Goal: Task Accomplishment & Management: Complete application form

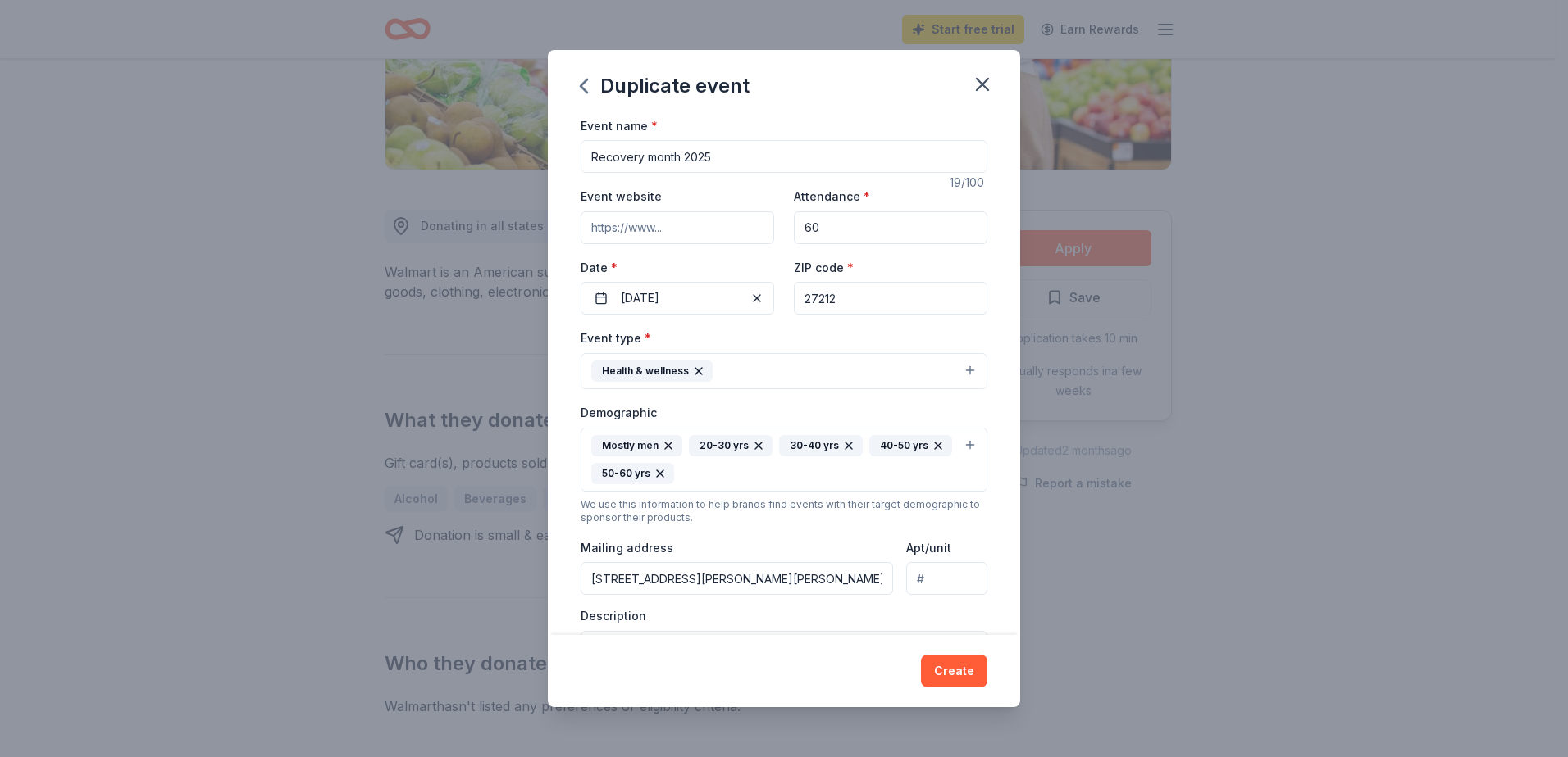
scroll to position [164, 0]
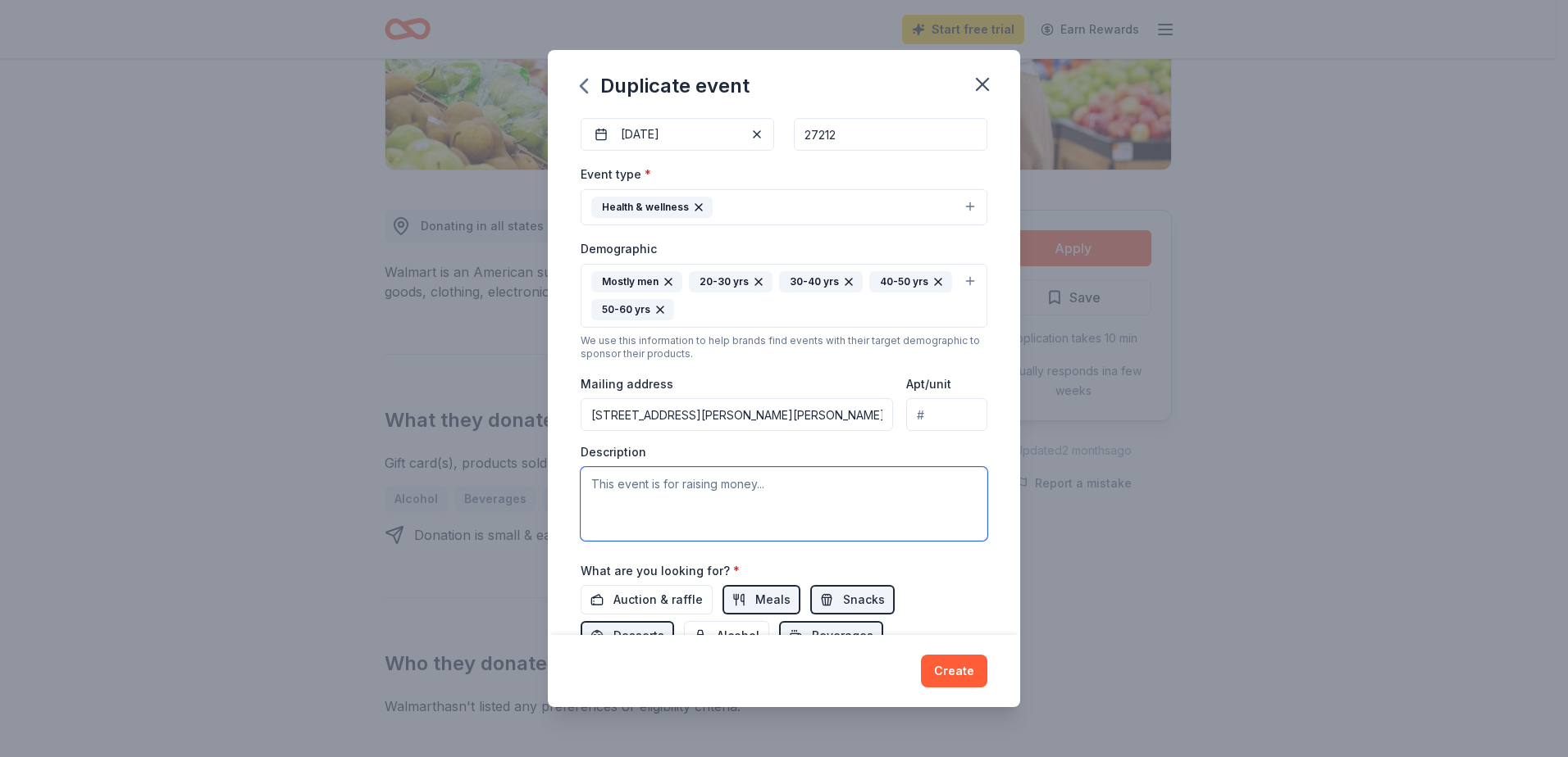
click at [647, 481] on textarea at bounding box center [784, 503] width 407 height 74
paste textarea ". My name is Michelle Dennis, and I am writing on behalf of the Alcohol and Che…"
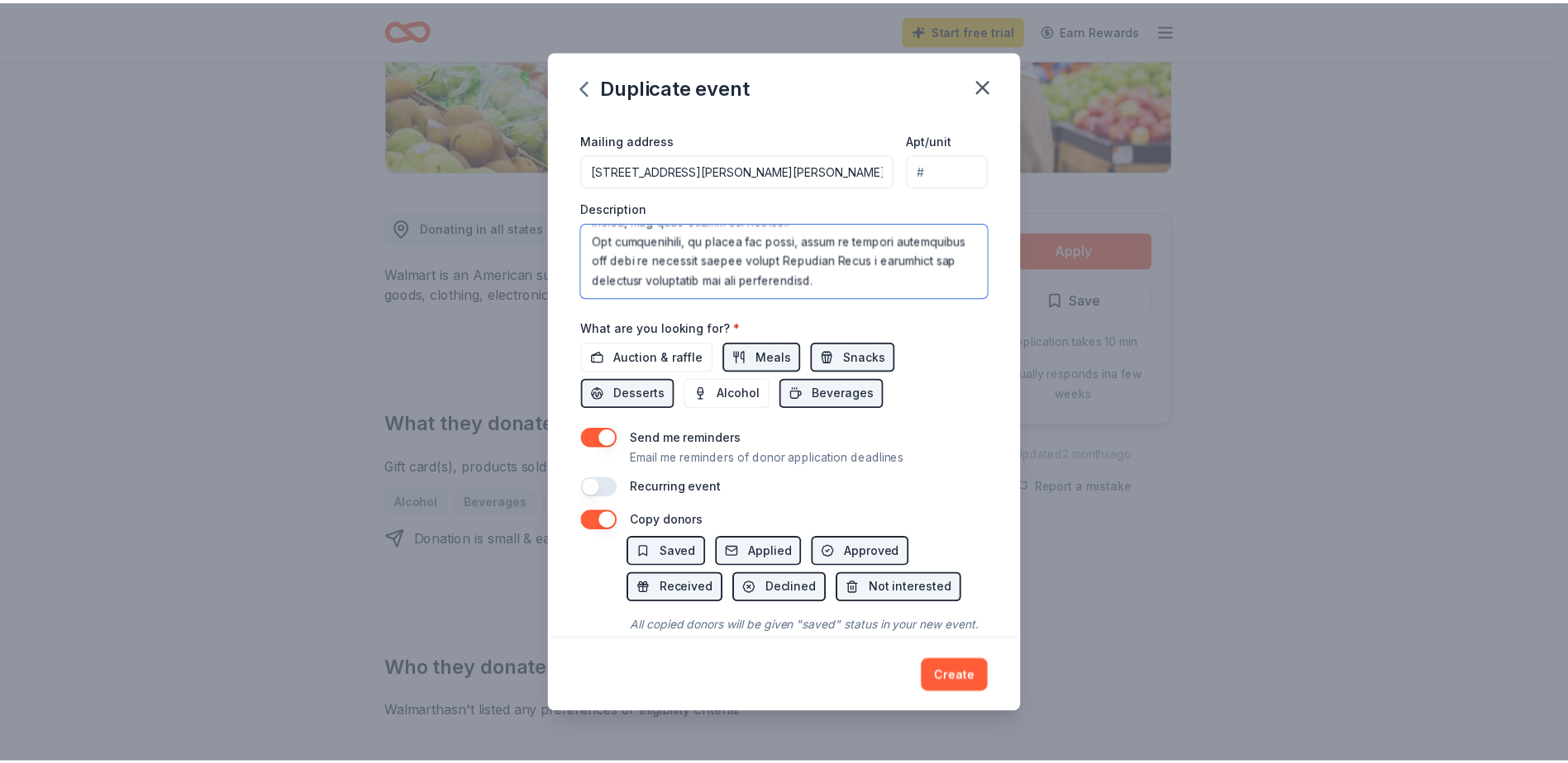
scroll to position [479, 0]
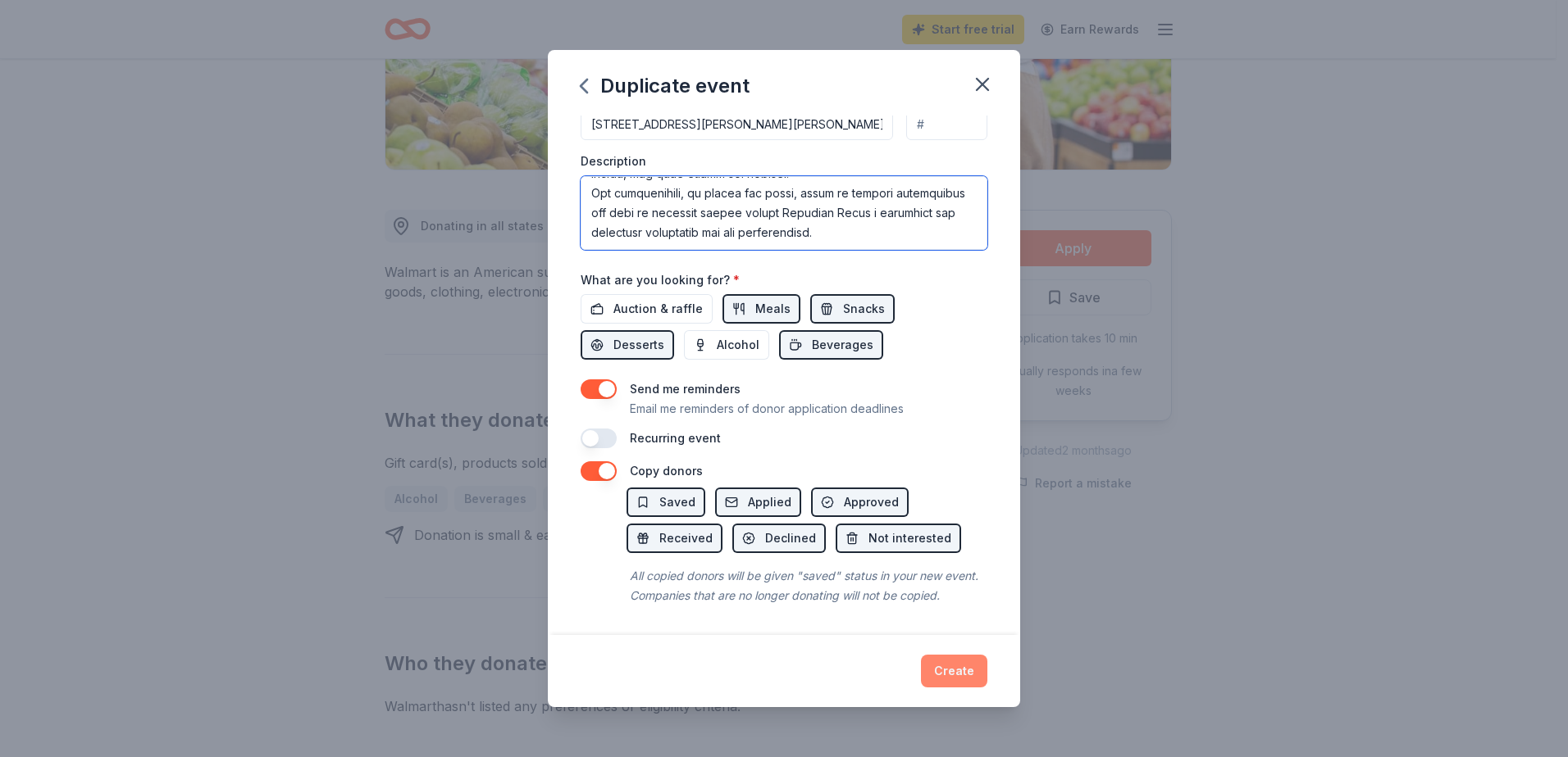
type textarea ". My name is Michelle Dennis, and I am writing on behalf of the Alcohol and Che…"
click at [956, 670] on button "Create" at bounding box center [954, 670] width 67 height 32
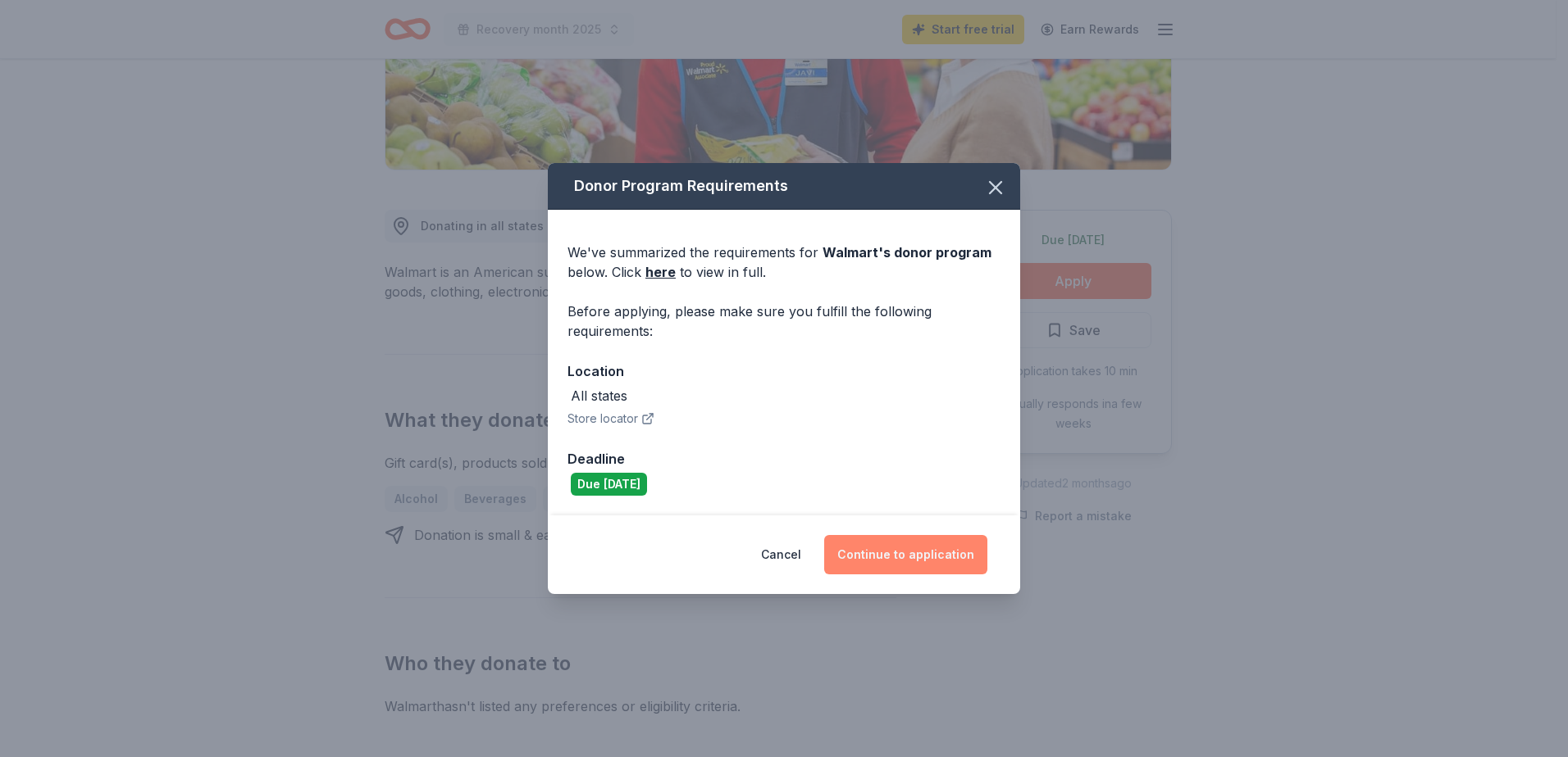
click at [893, 563] on button "Continue to application" at bounding box center [906, 555] width 163 height 39
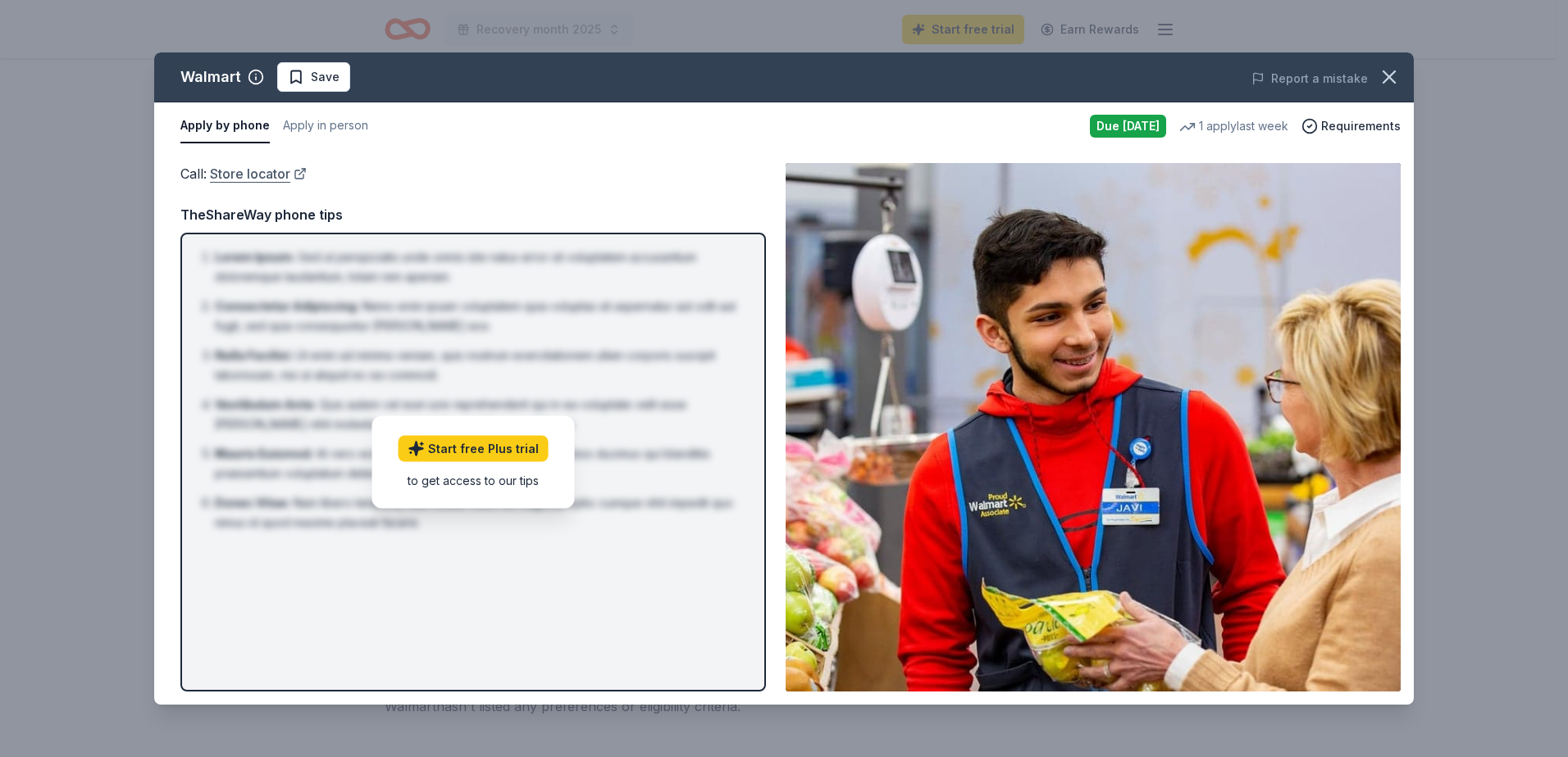
click at [237, 175] on link "Store locator" at bounding box center [258, 174] width 96 height 22
click at [332, 124] on button "Apply in person" at bounding box center [326, 126] width 86 height 34
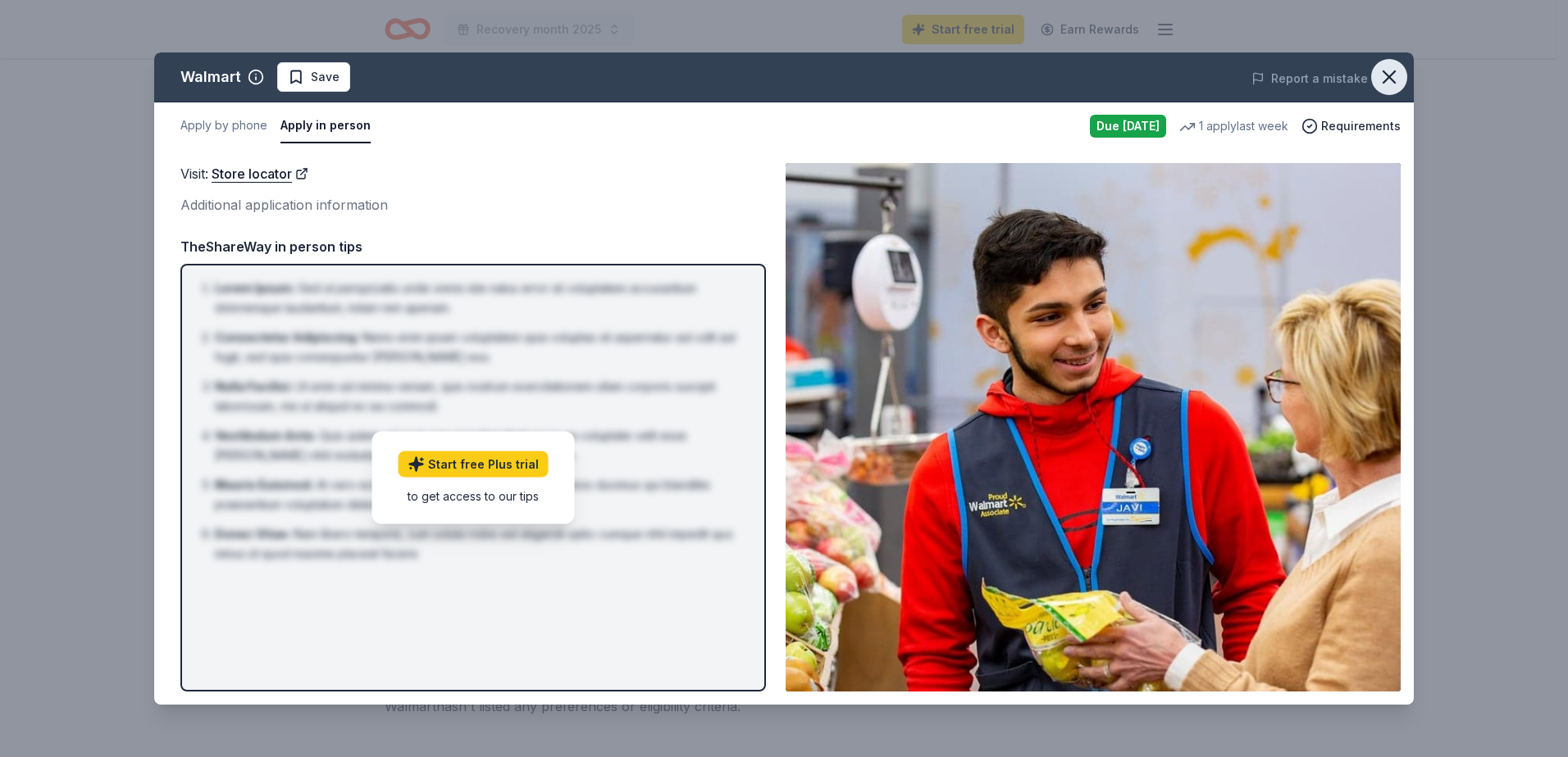
click at [1395, 75] on icon "button" at bounding box center [1389, 77] width 23 height 23
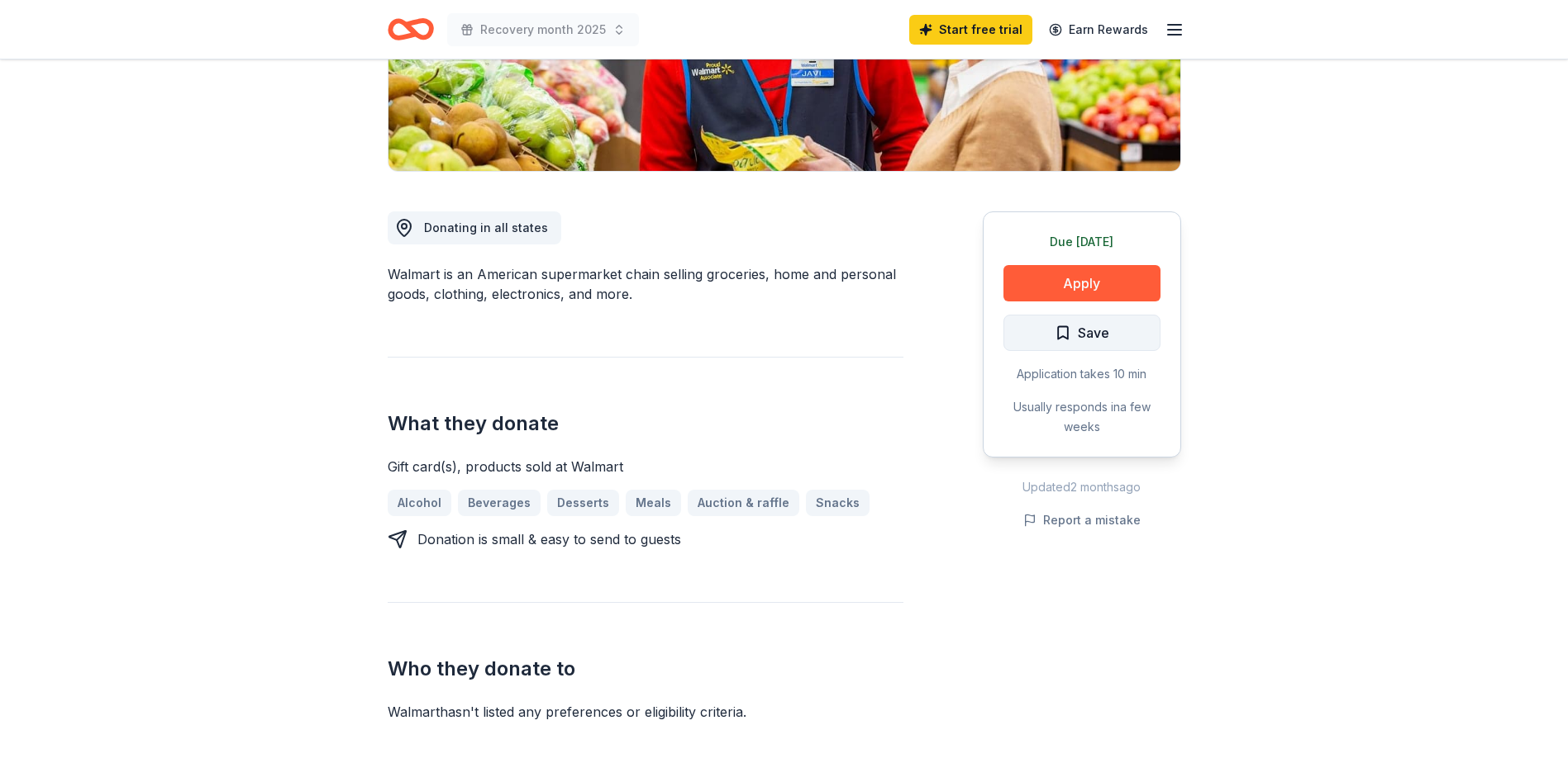
click at [1066, 328] on span "Save" at bounding box center [1081, 333] width 55 height 22
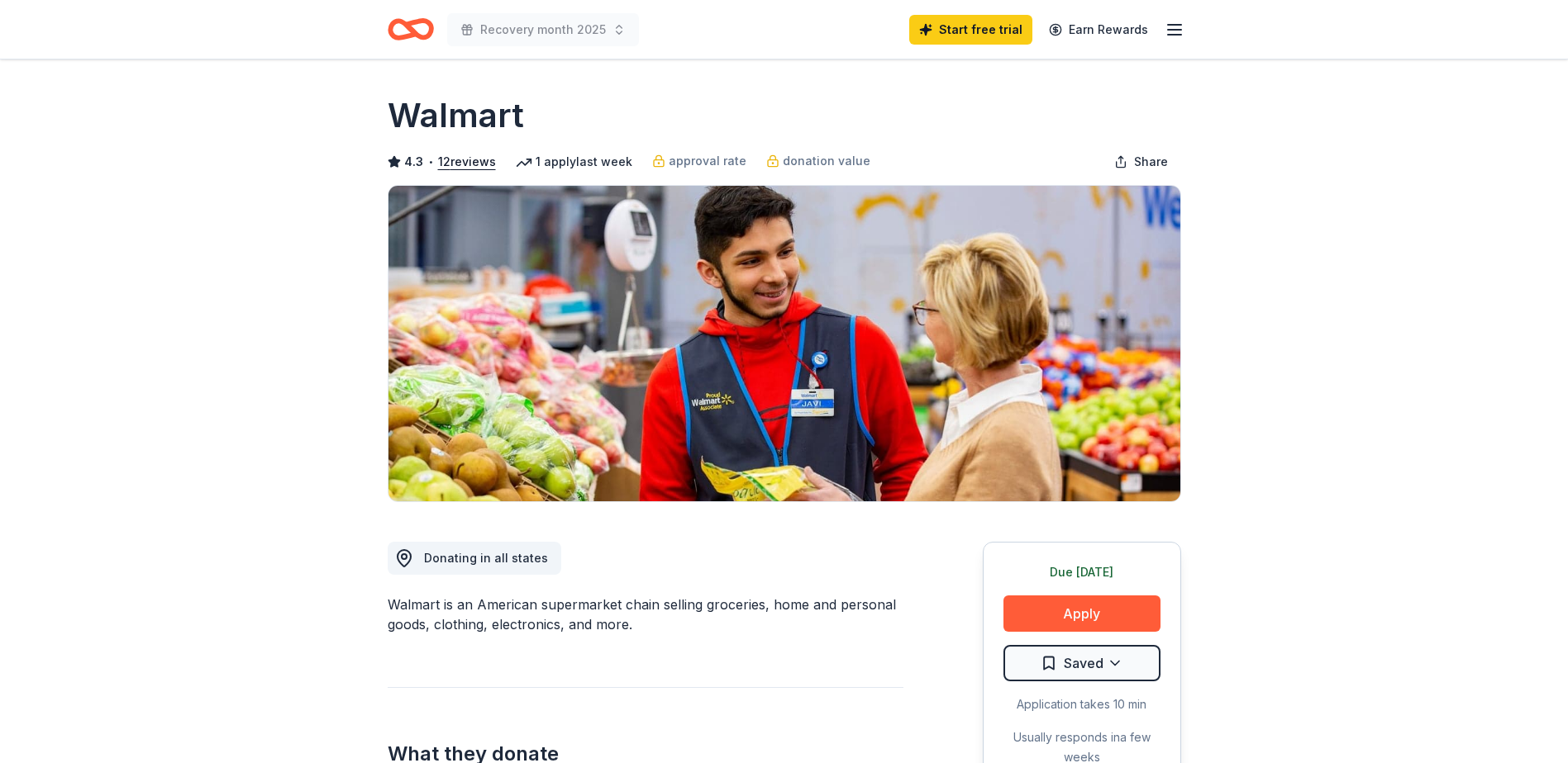
click at [1179, 30] on line "button" at bounding box center [1174, 30] width 13 height 0
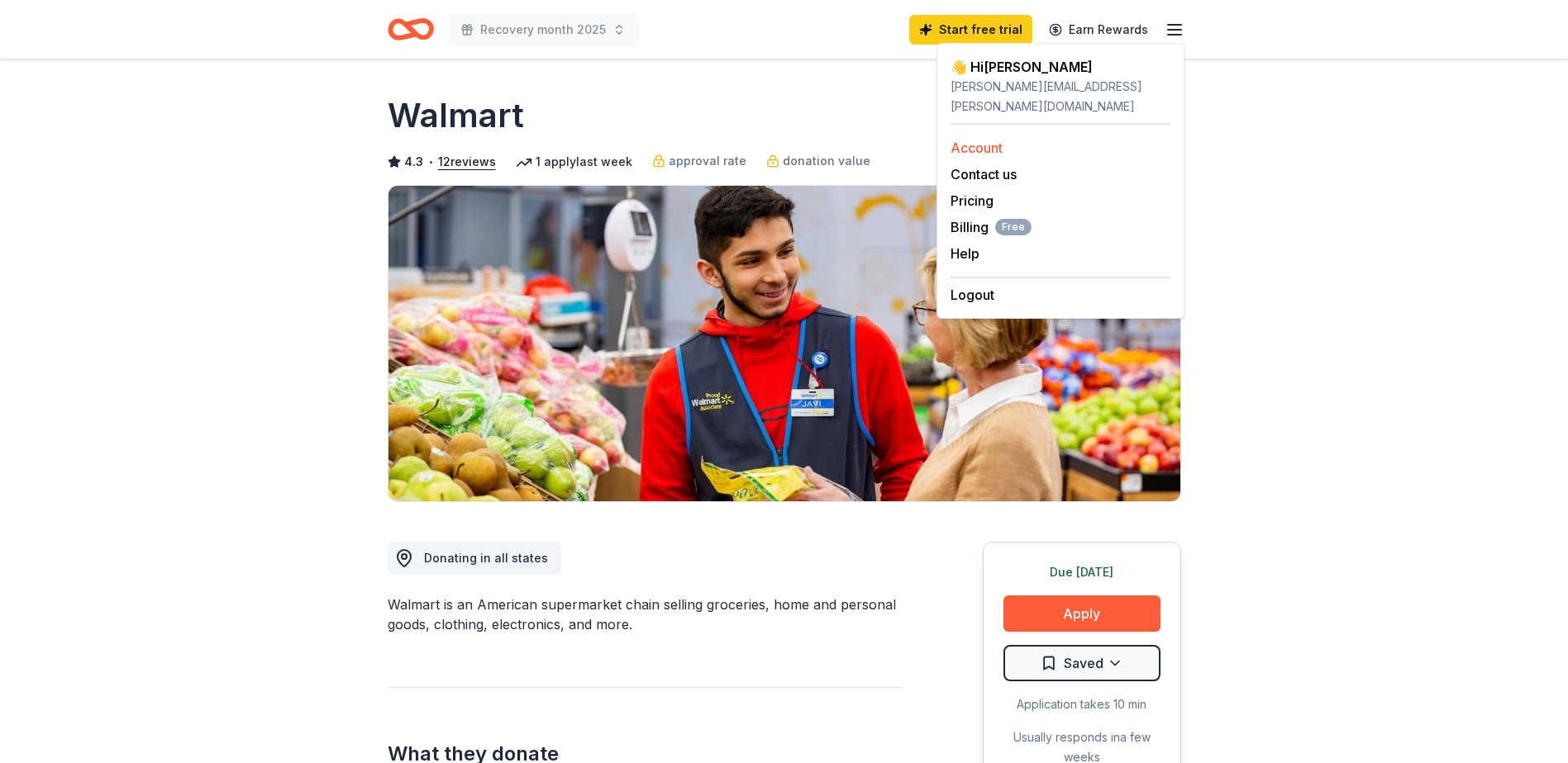
click at [977, 140] on link "Account" at bounding box center [976, 148] width 53 height 17
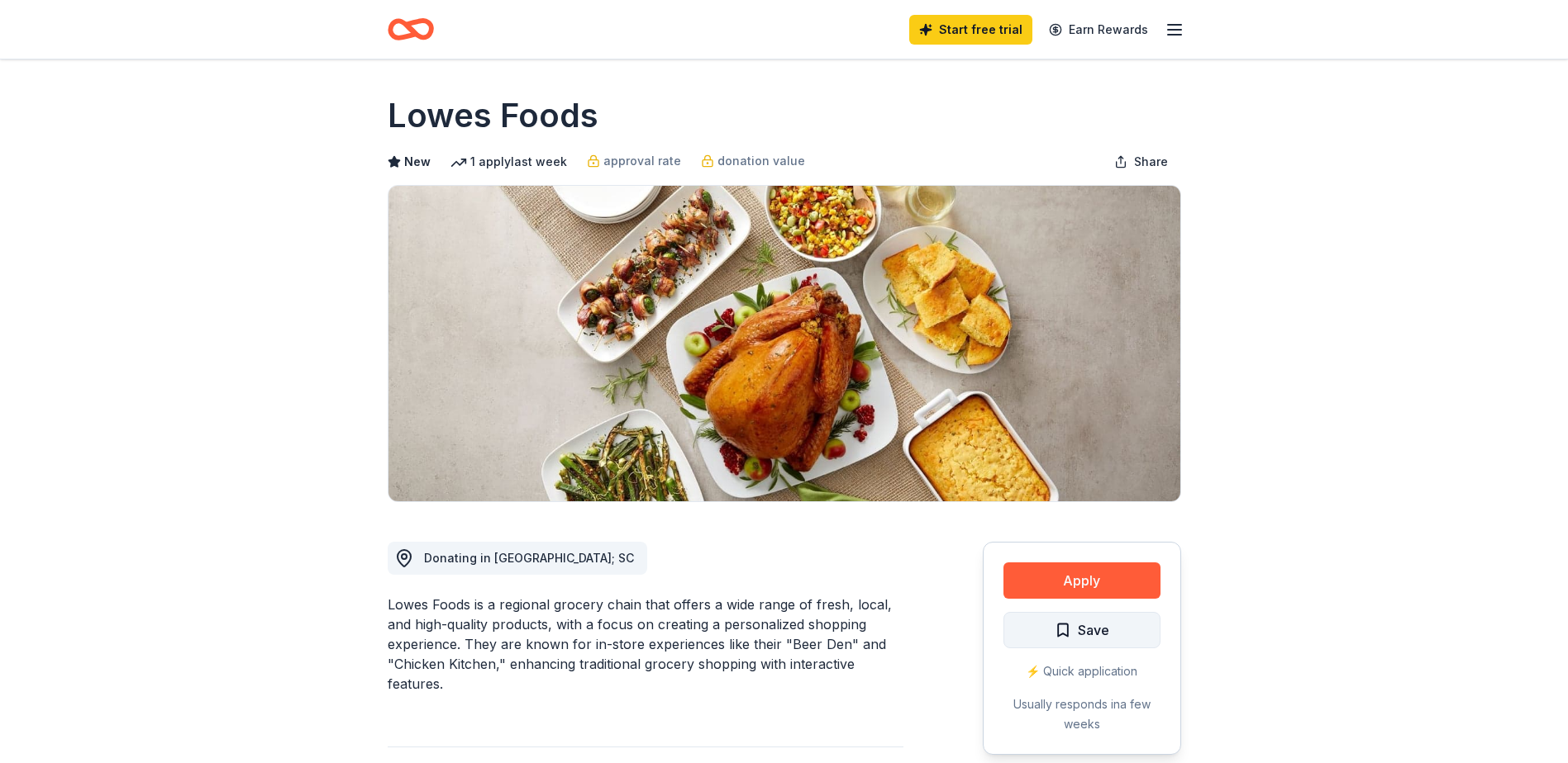
click at [1107, 634] on span "Save" at bounding box center [1093, 630] width 32 height 22
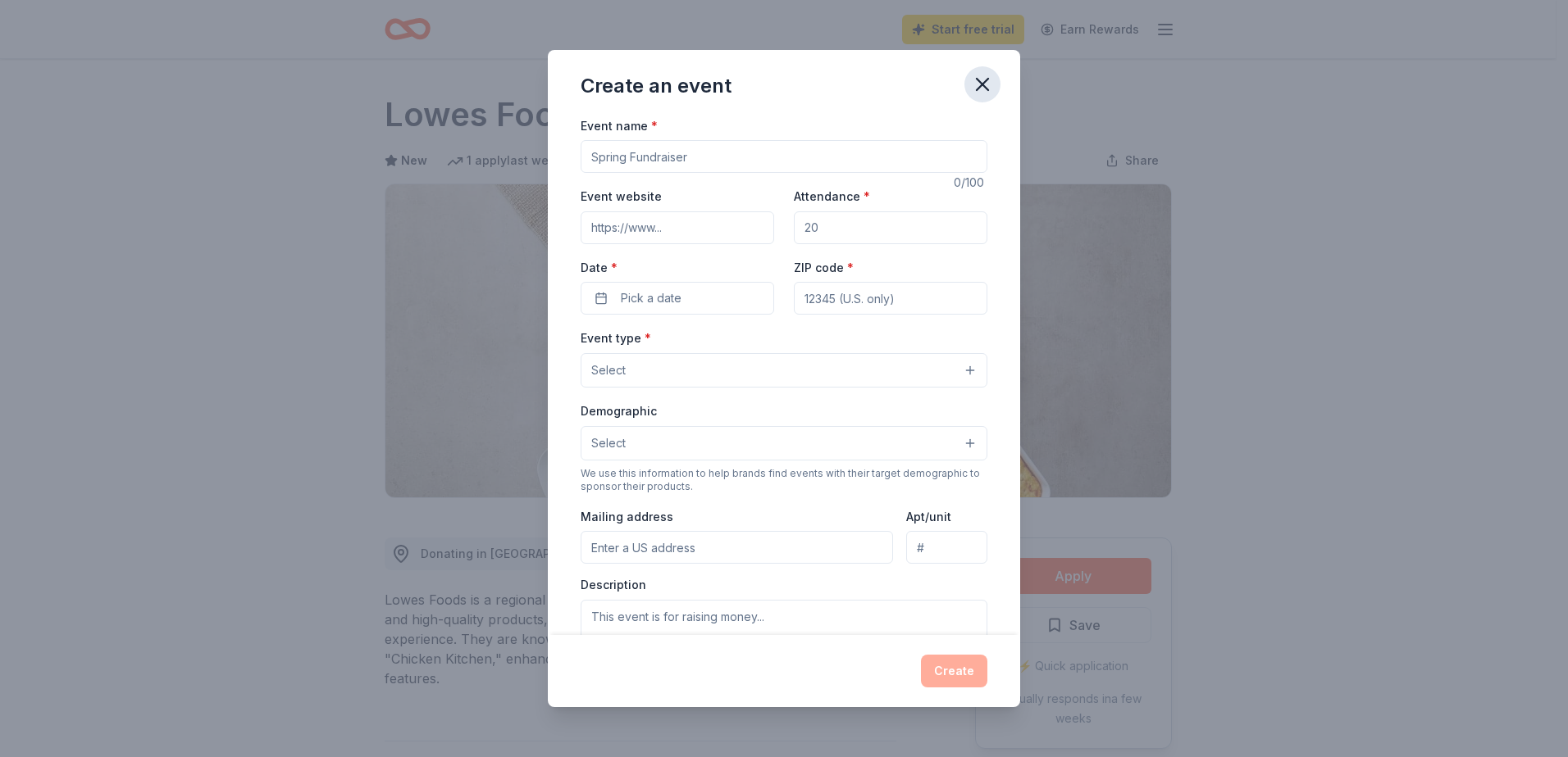
click at [983, 85] on icon "button" at bounding box center [983, 85] width 12 height 12
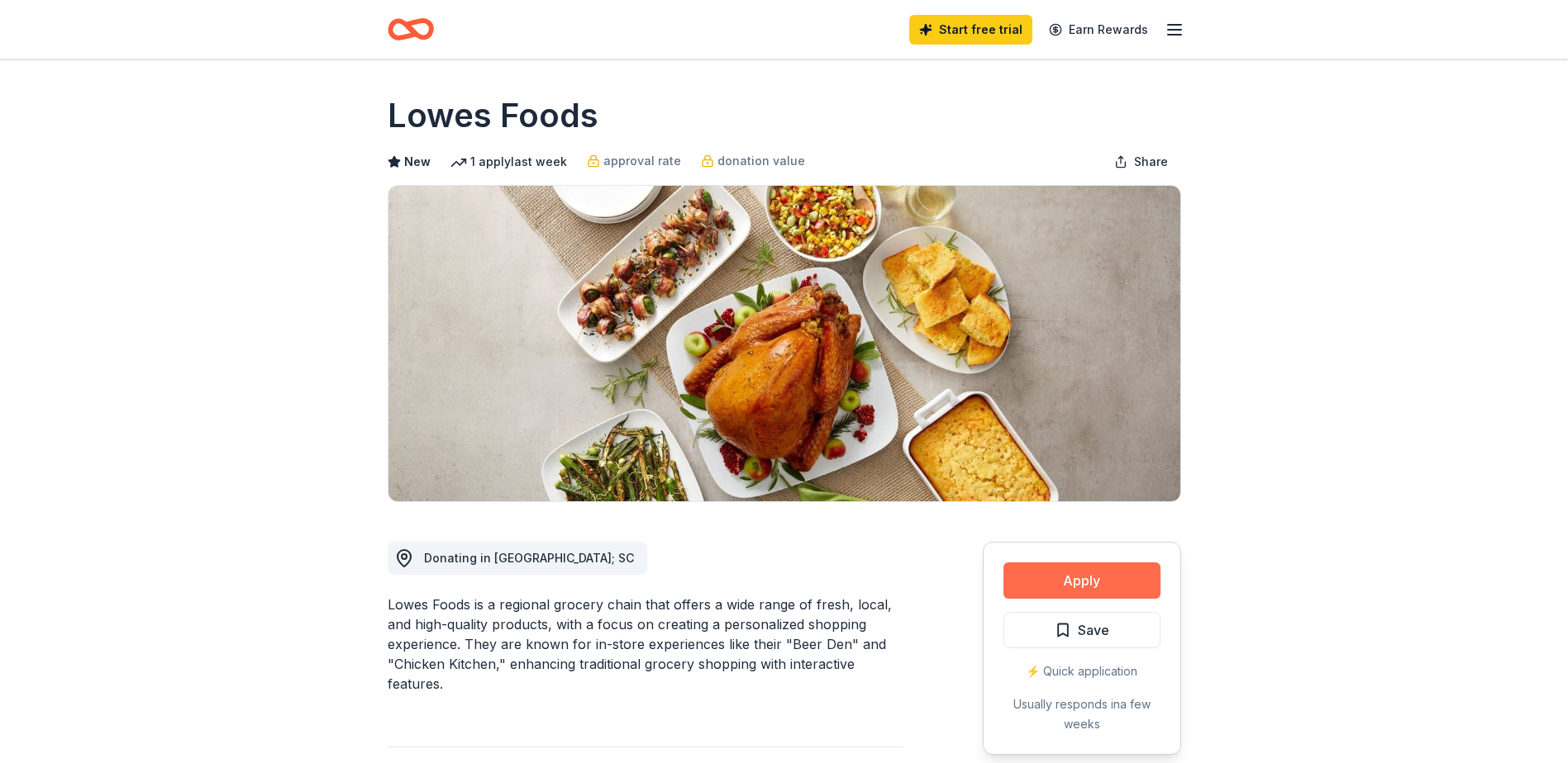
click at [1078, 585] on button "Apply" at bounding box center [1081, 581] width 157 height 37
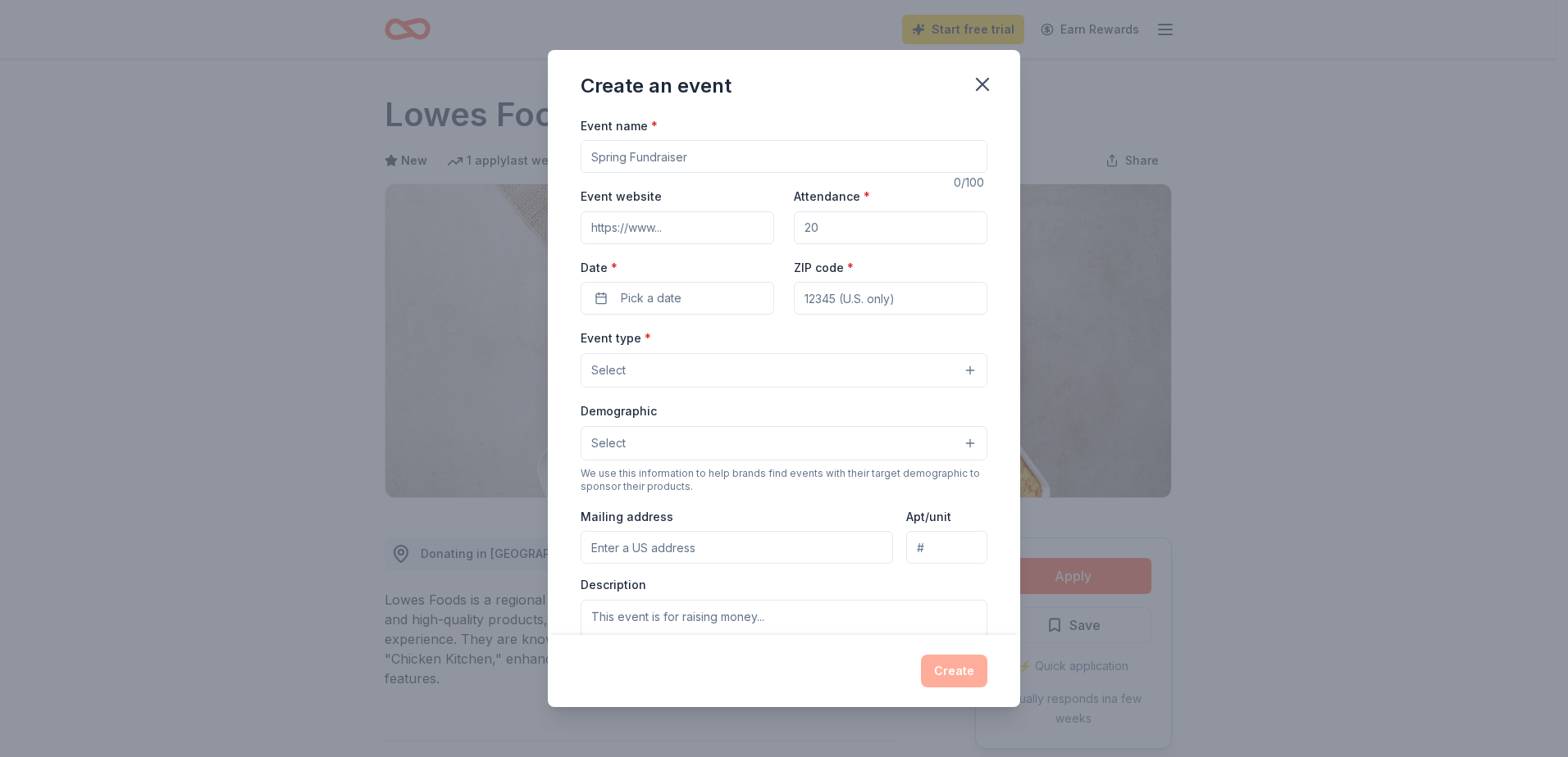
click at [633, 156] on input "Event name *" at bounding box center [784, 156] width 407 height 32
click at [985, 82] on icon "button" at bounding box center [983, 85] width 12 height 12
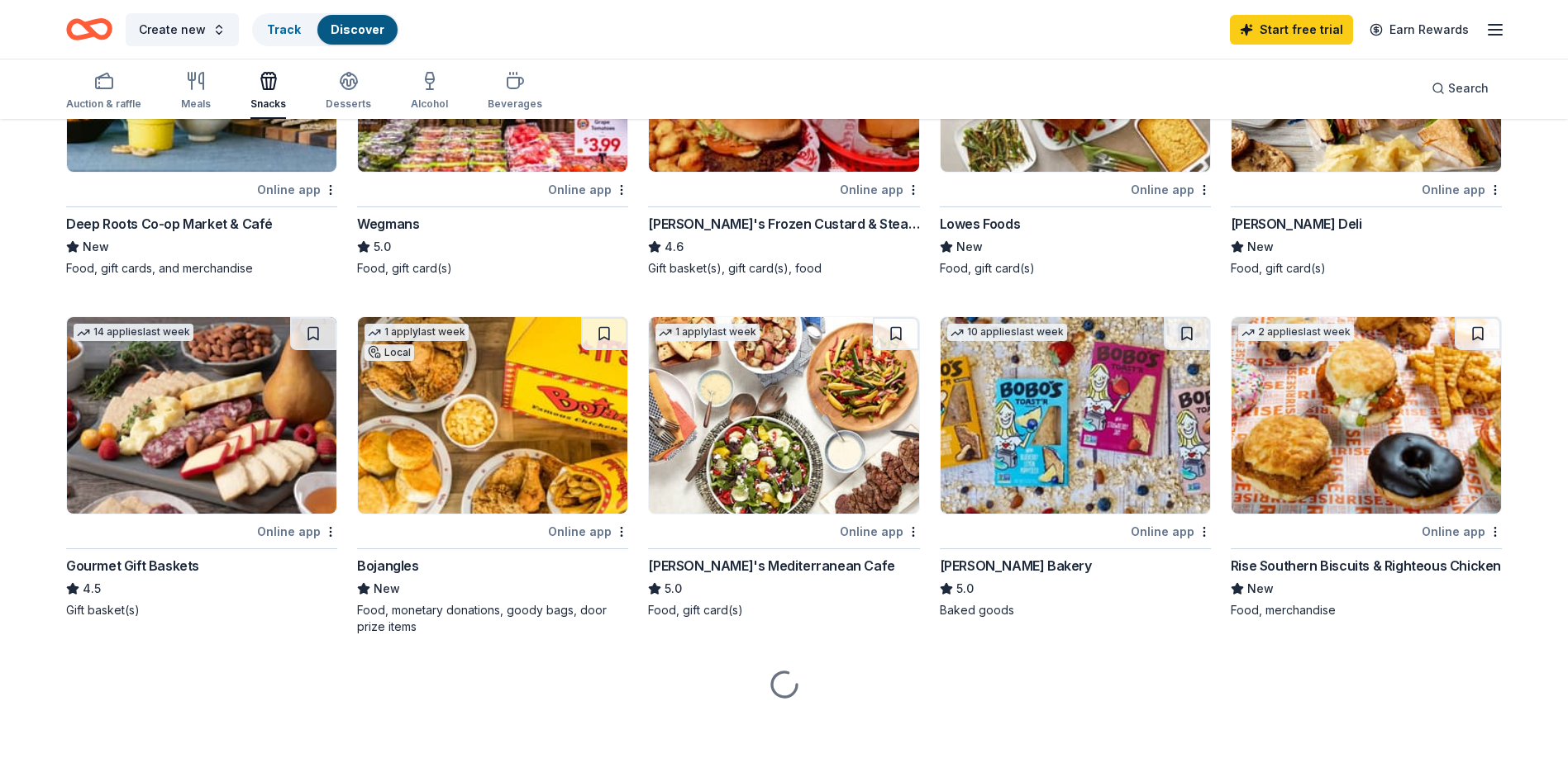
scroll to position [286, 0]
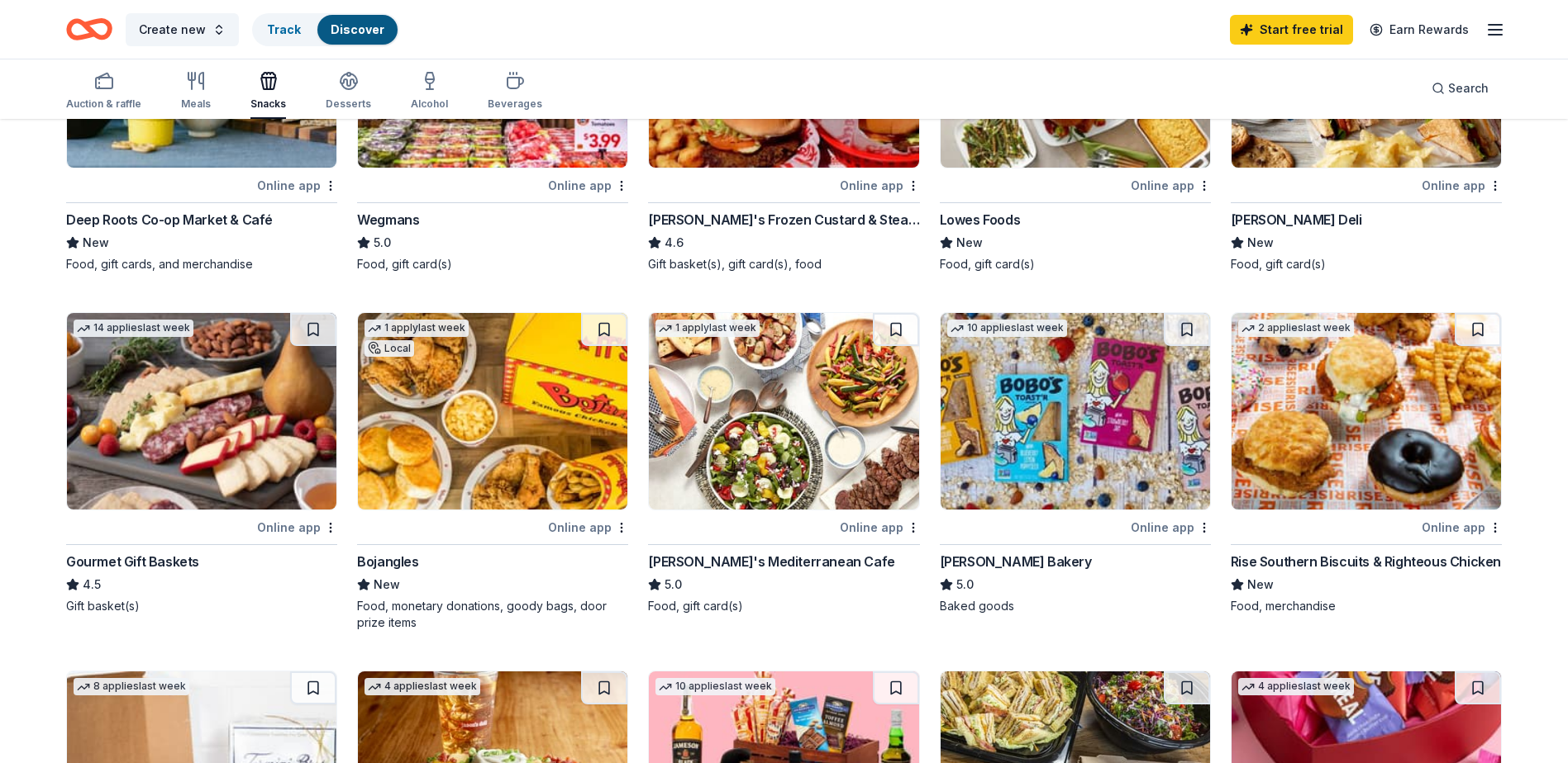
click at [590, 524] on div "Online app" at bounding box center [588, 527] width 80 height 21
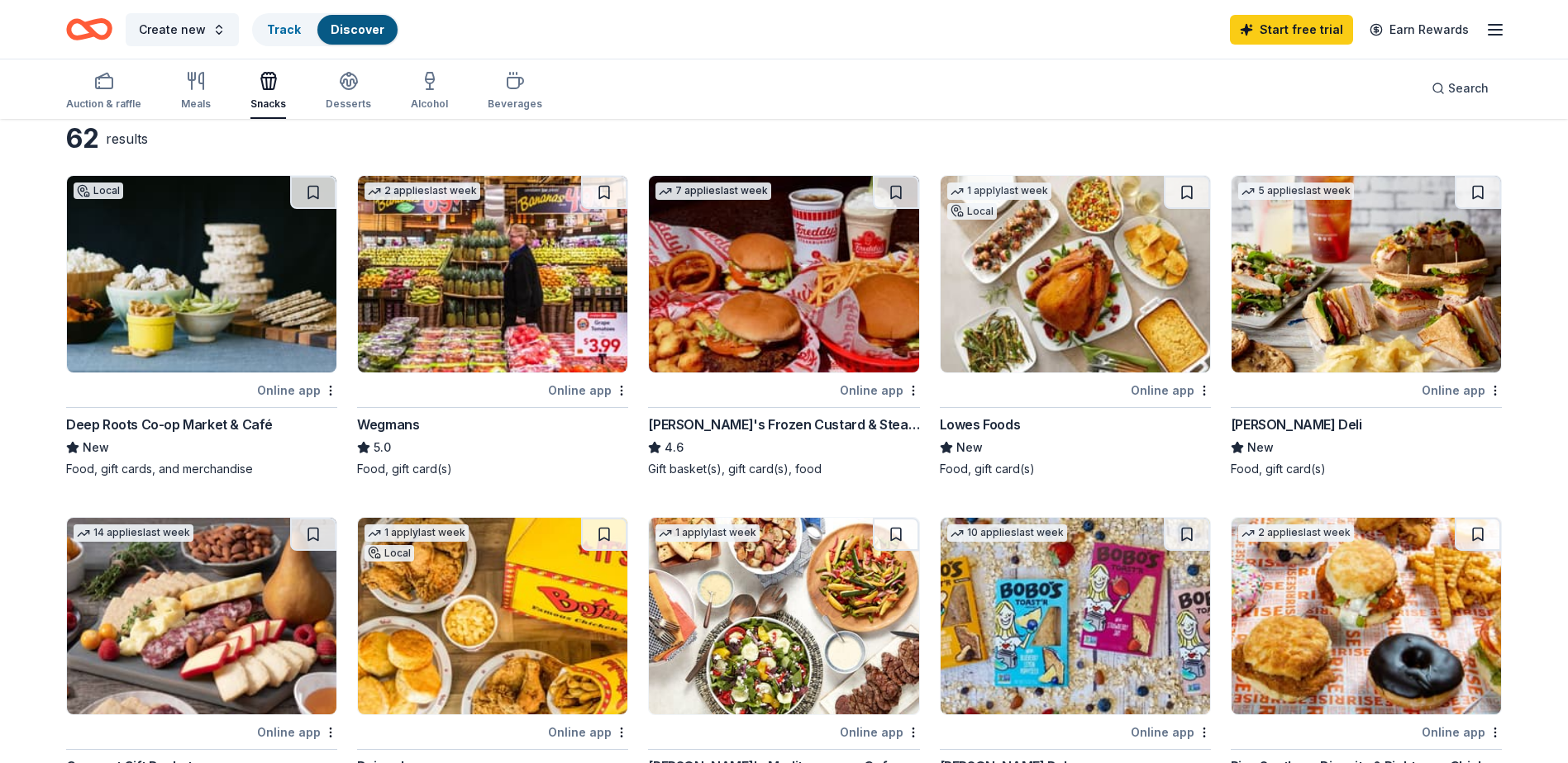
scroll to position [0, 0]
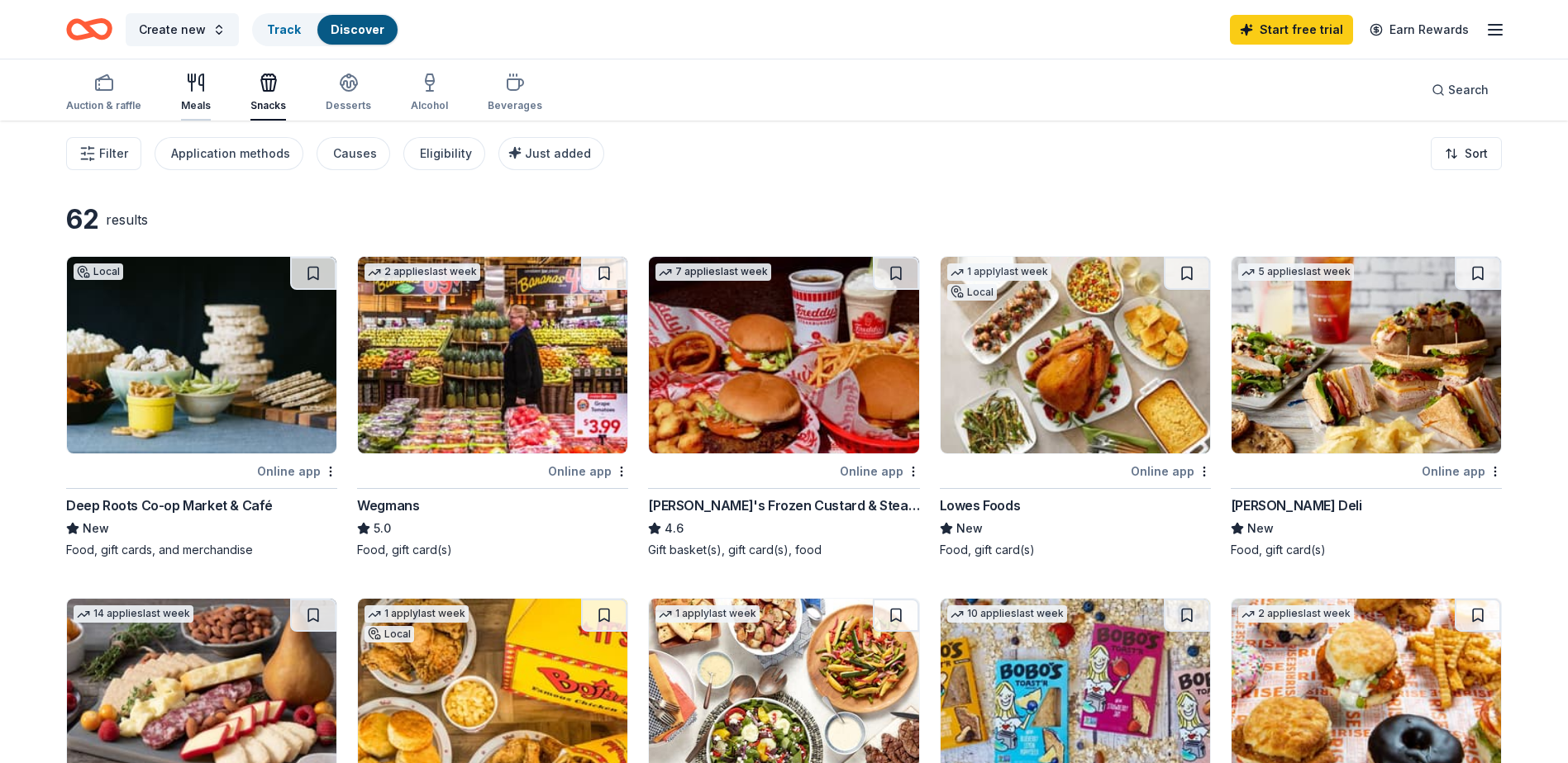
click at [192, 100] on div "Meals" at bounding box center [196, 105] width 30 height 13
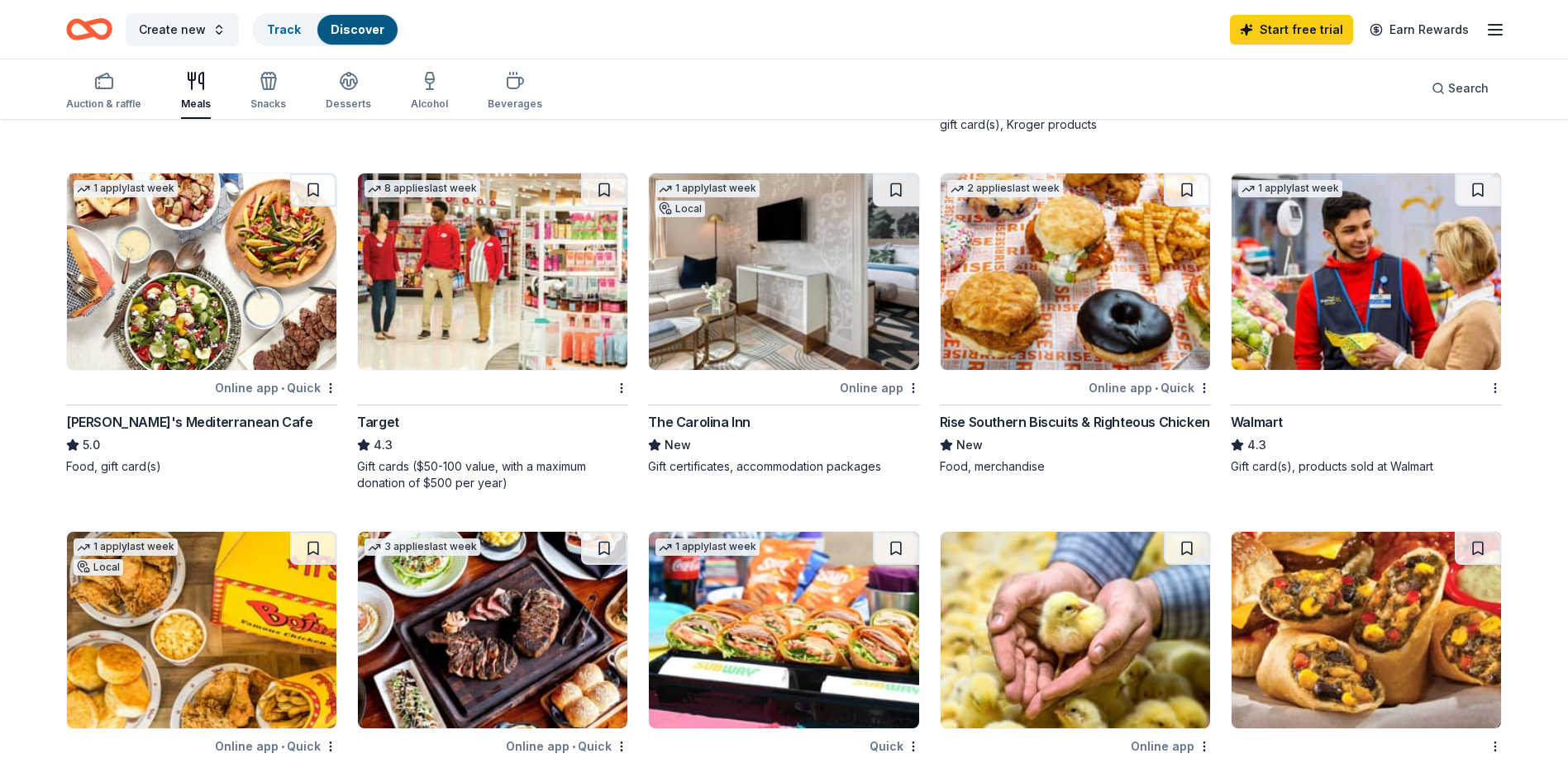
scroll to position [826, 0]
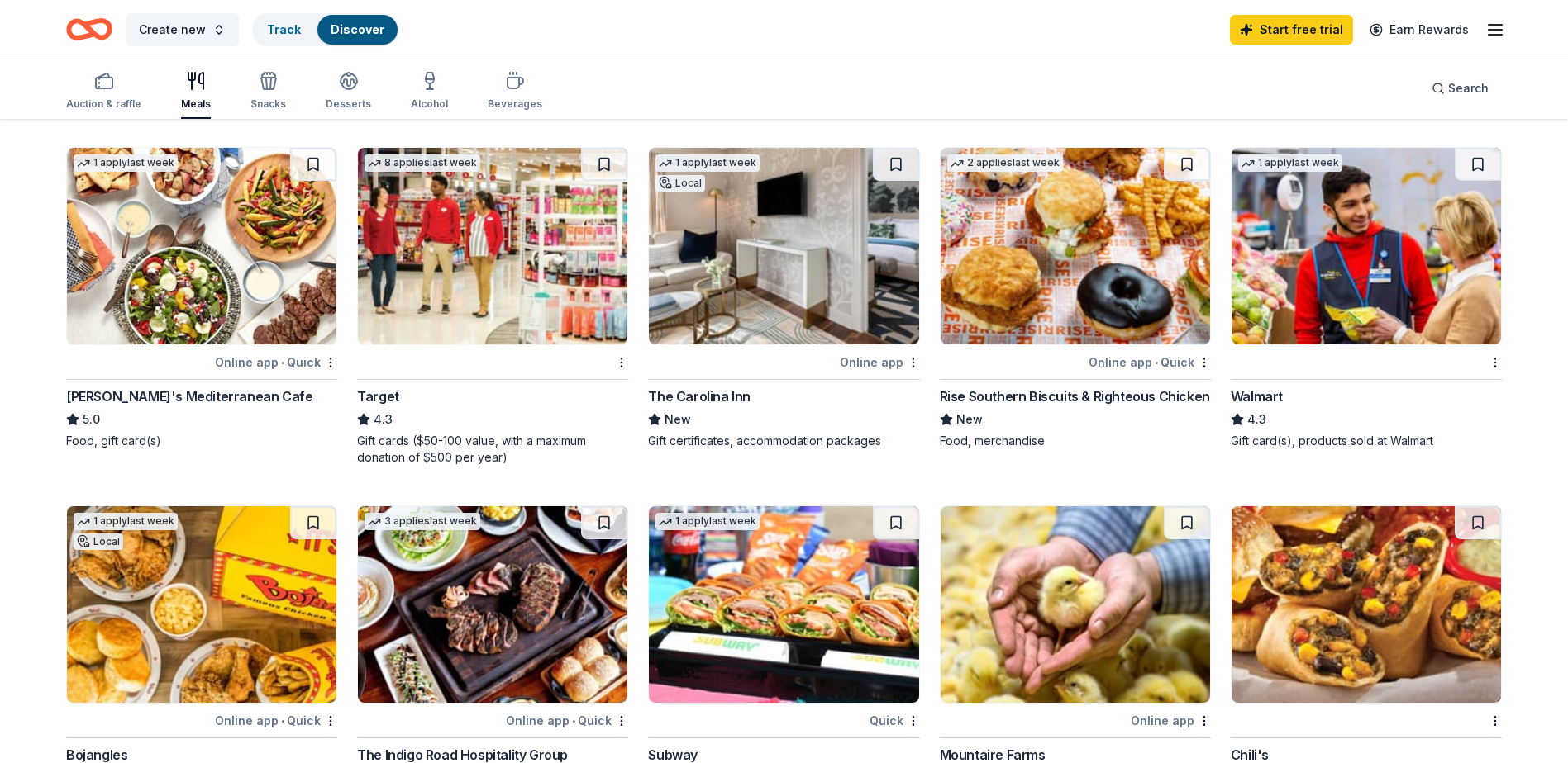
click at [462, 265] on img at bounding box center [493, 246] width 270 height 196
click at [1359, 254] on img at bounding box center [1366, 246] width 270 height 196
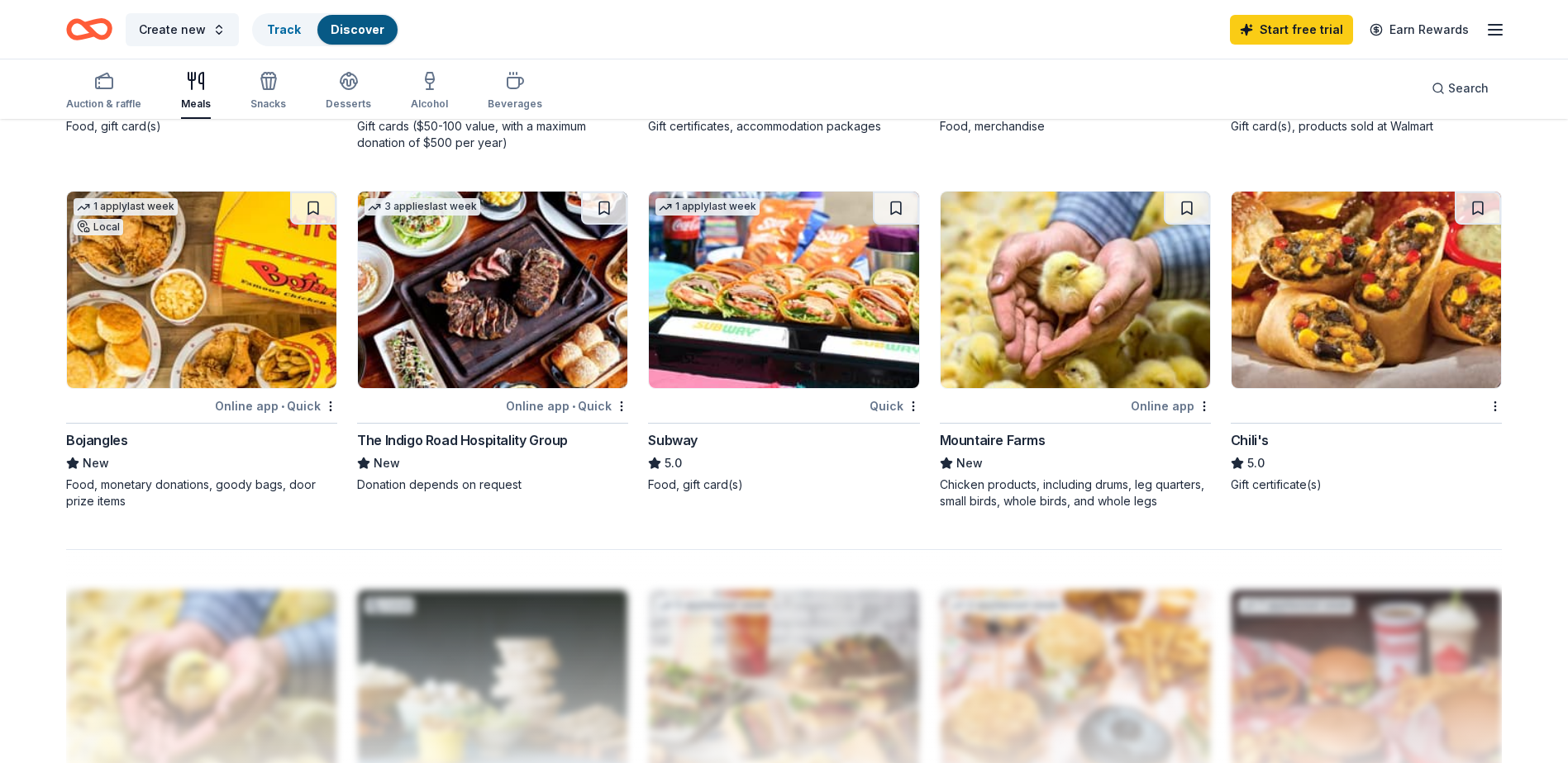
scroll to position [1156, 0]
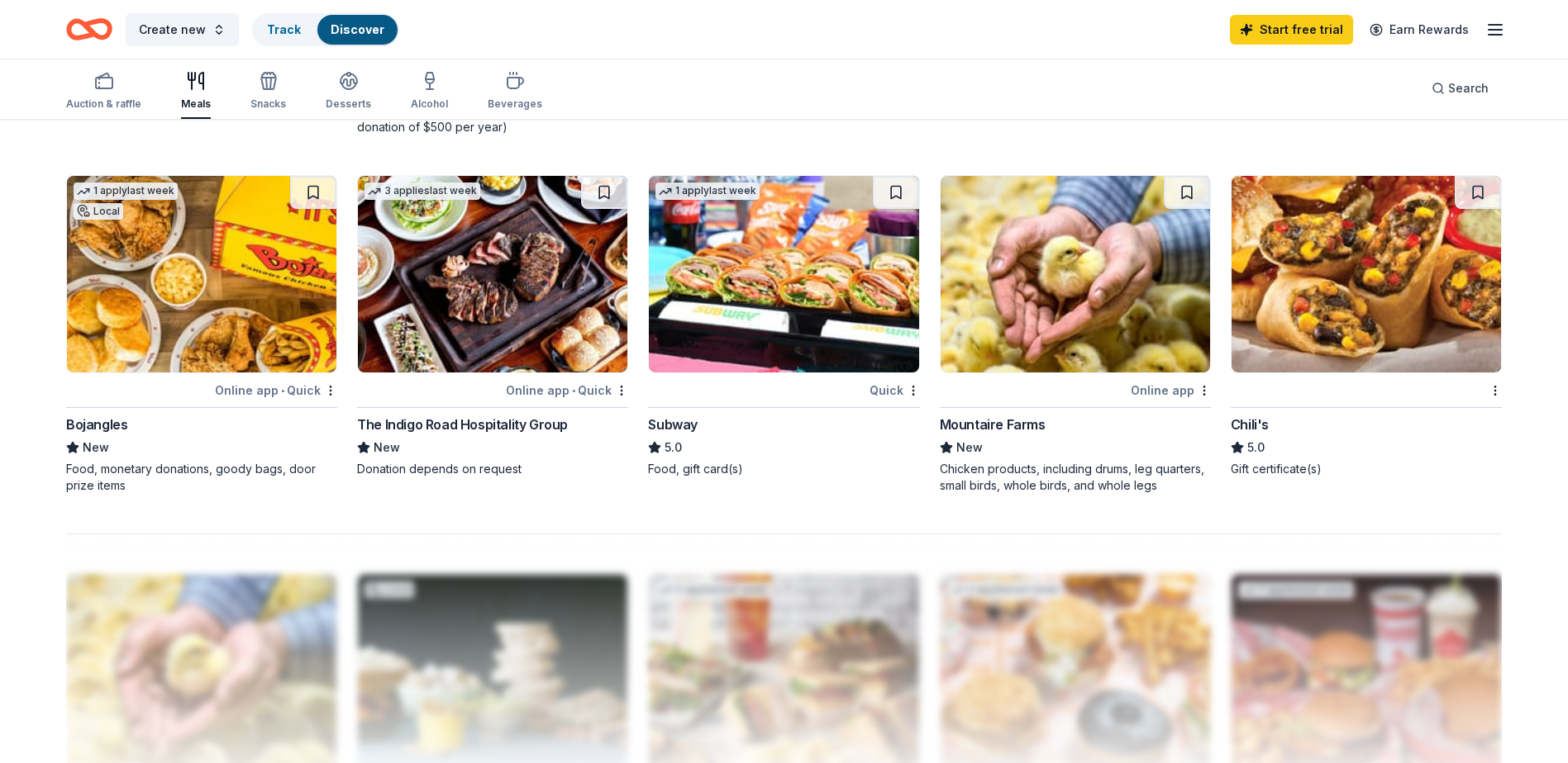
click at [797, 304] on img at bounding box center [784, 274] width 270 height 196
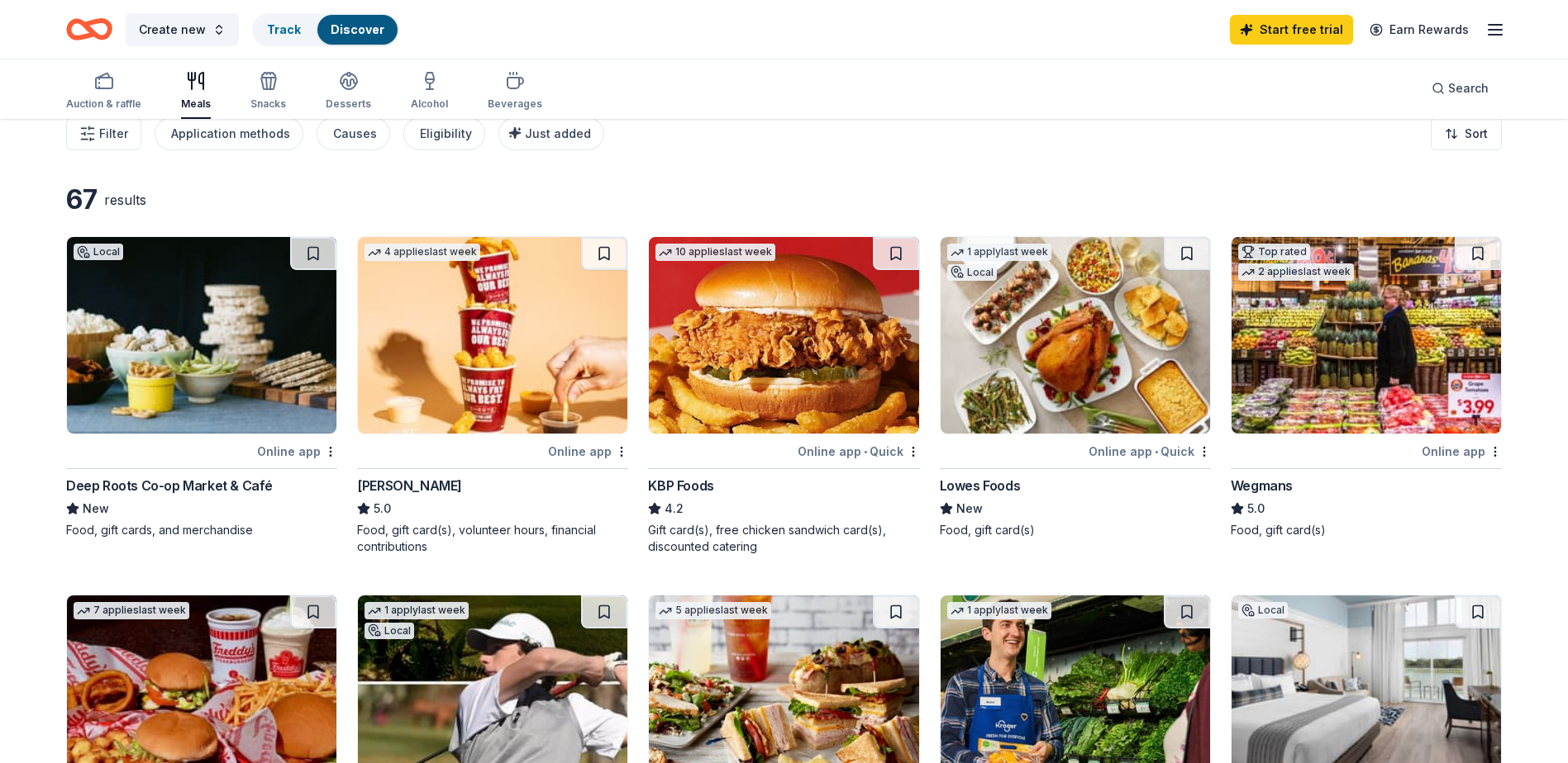
scroll to position [0, 0]
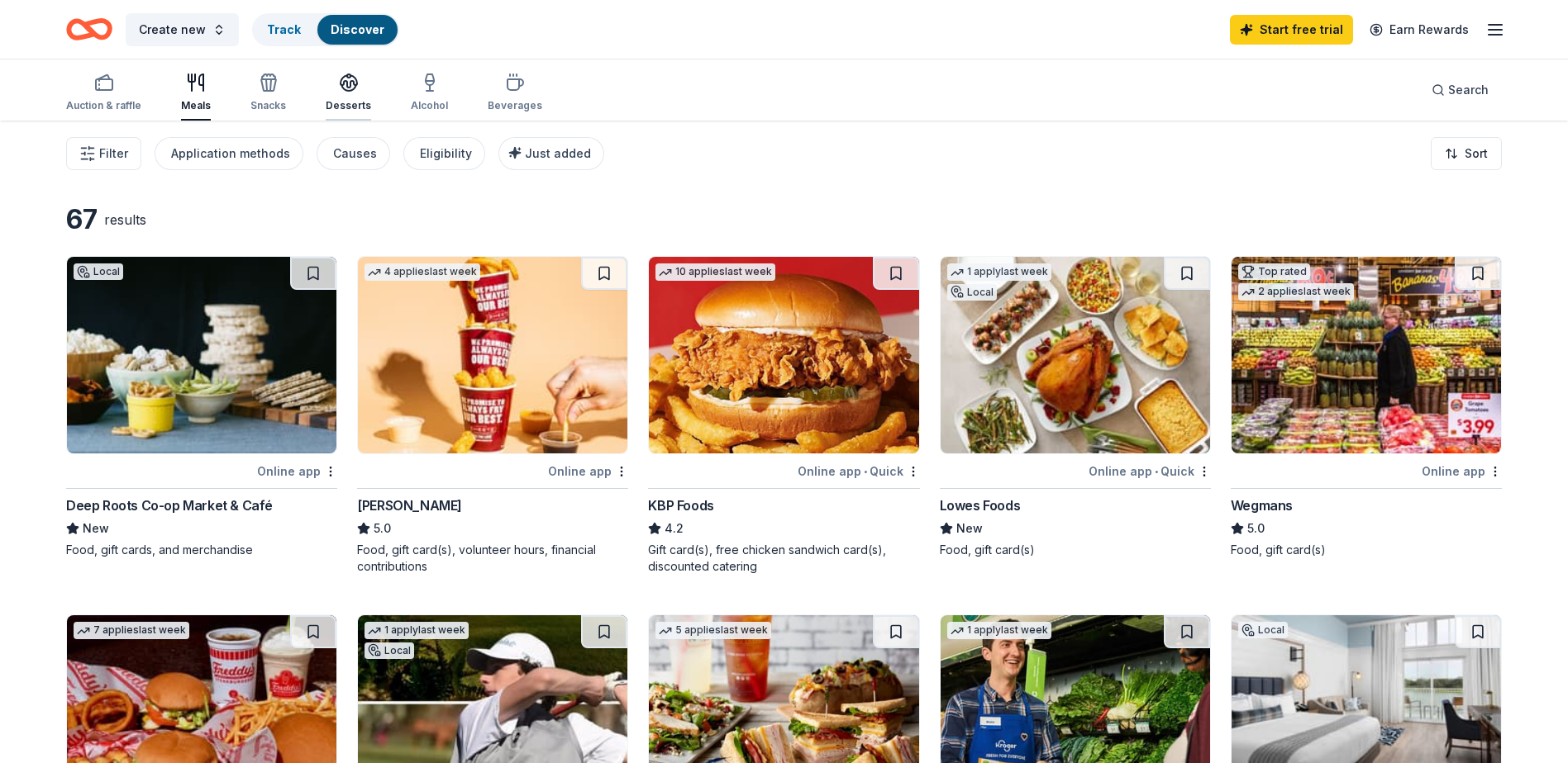
click at [341, 94] on div "Desserts" at bounding box center [349, 92] width 46 height 40
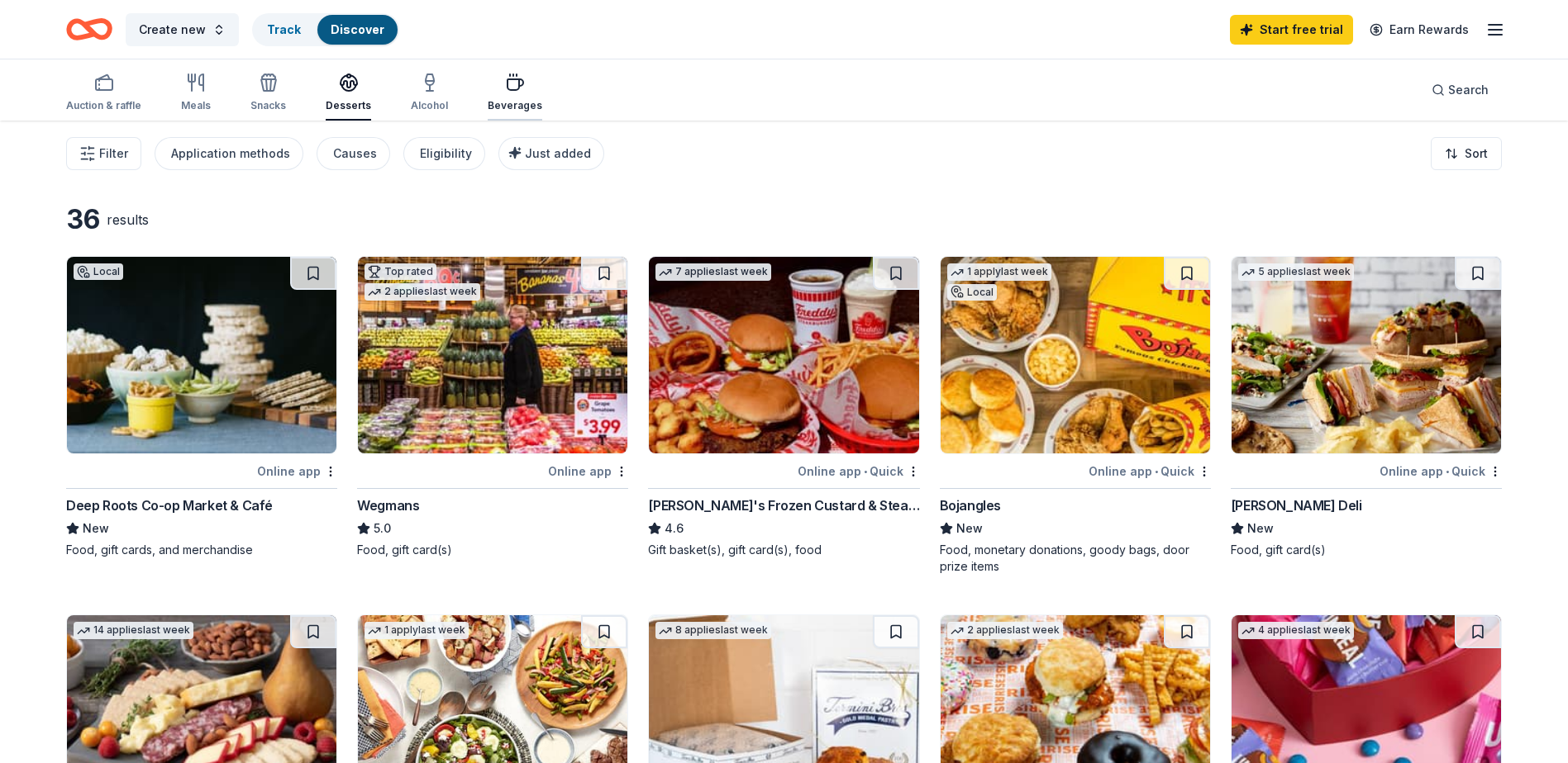
click at [507, 86] on icon "button" at bounding box center [515, 84] width 16 height 11
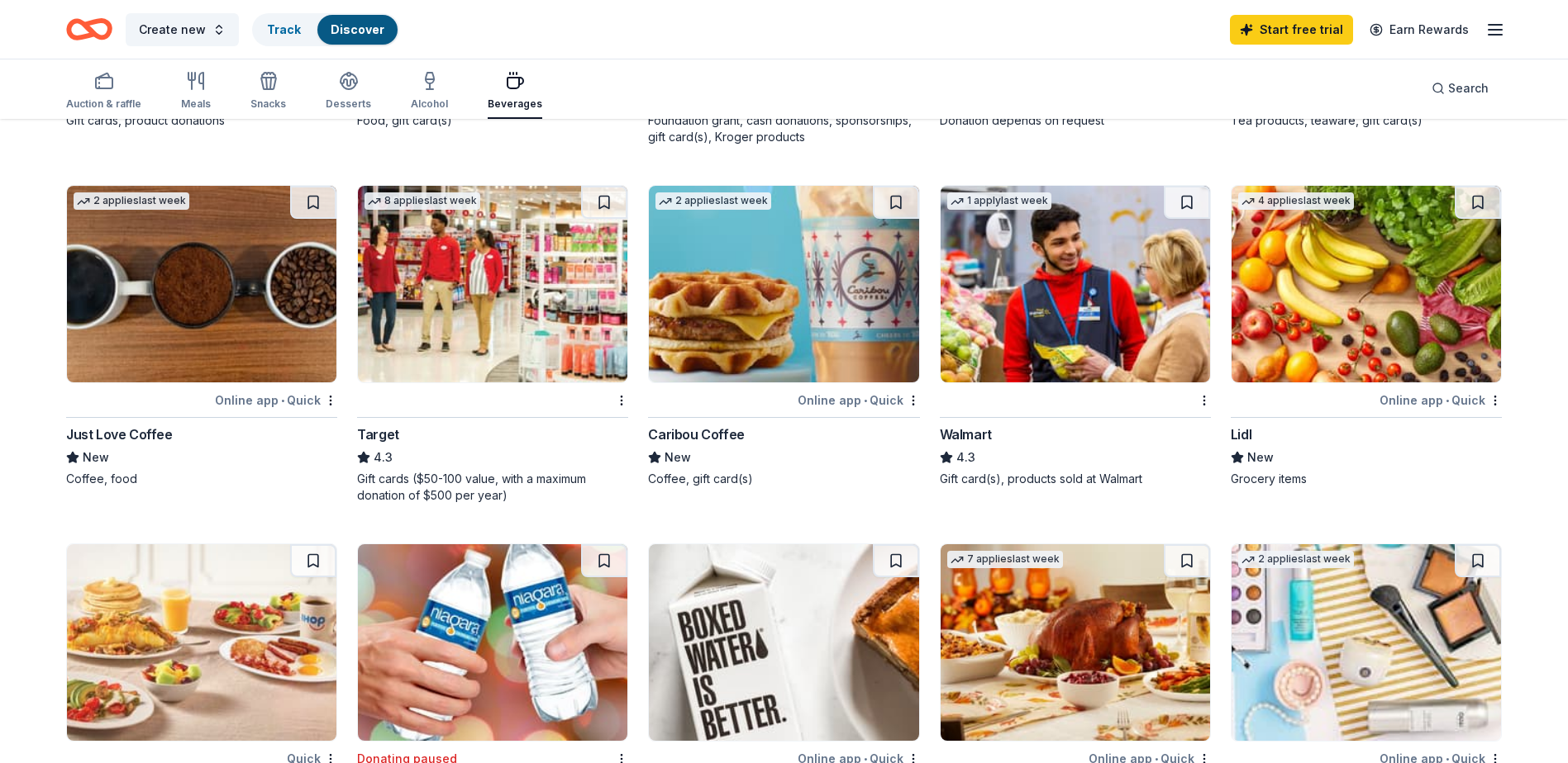
scroll to position [743, 0]
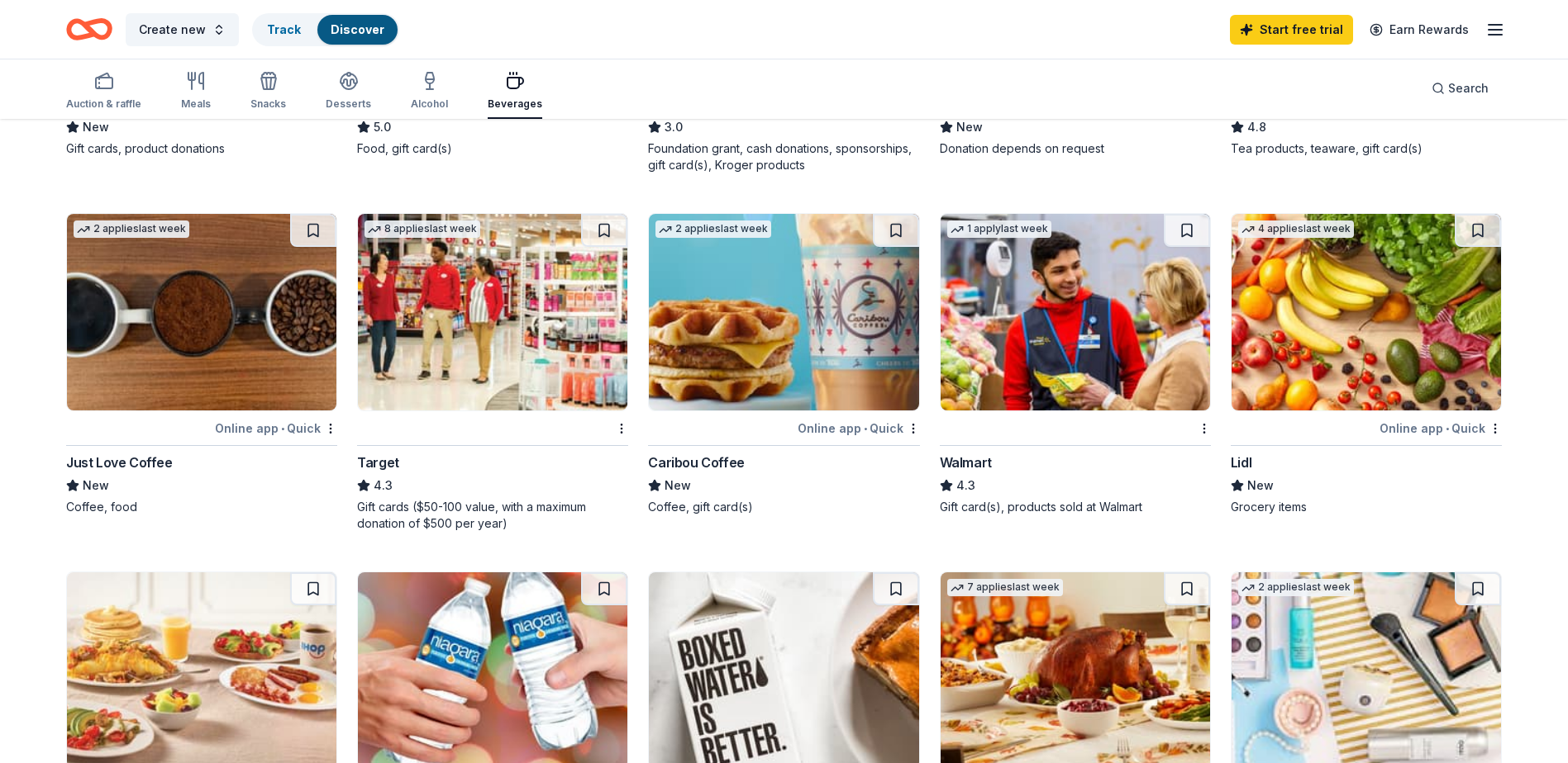
click at [1332, 314] on img at bounding box center [1366, 312] width 270 height 196
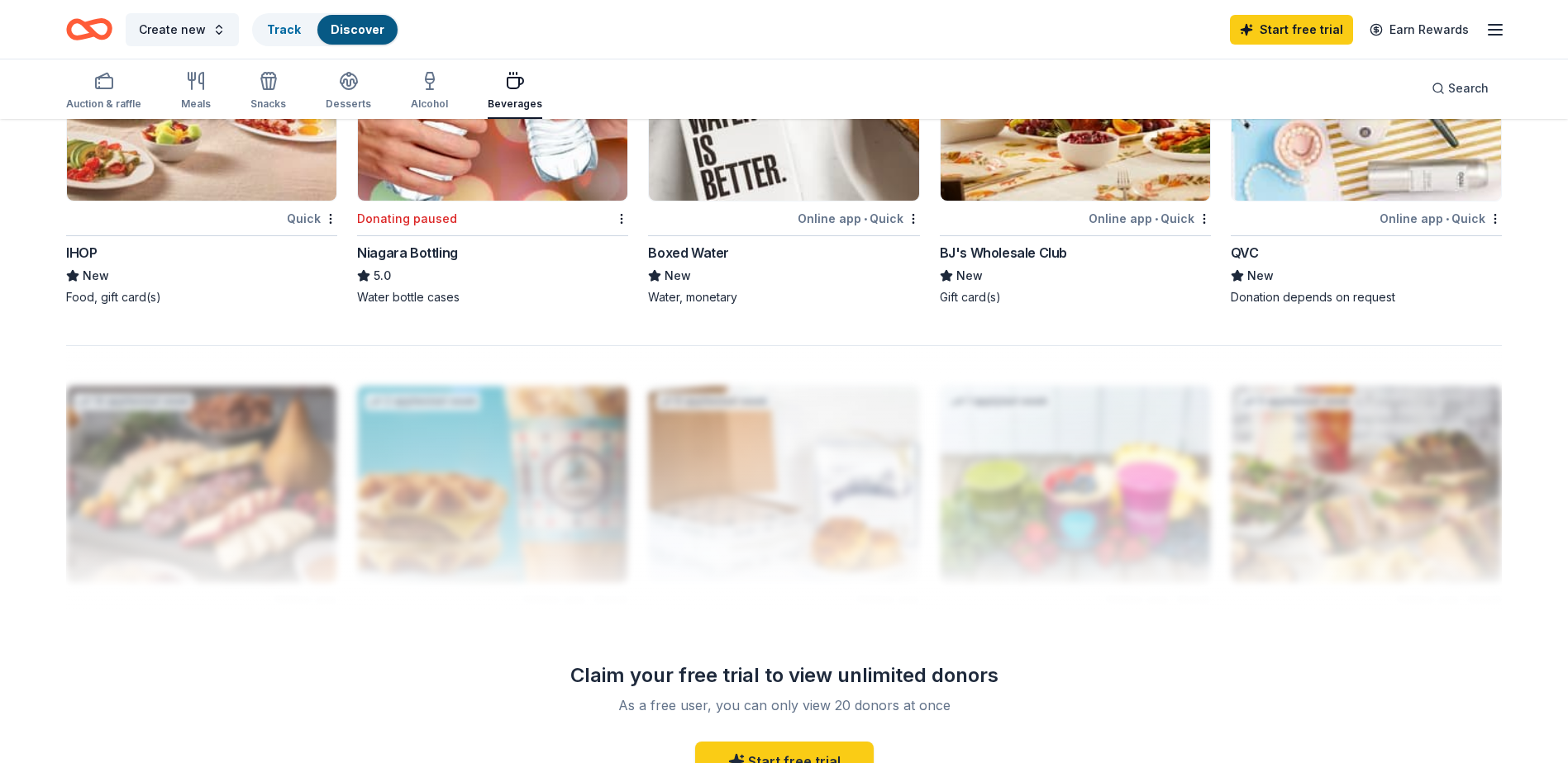
scroll to position [1322, 0]
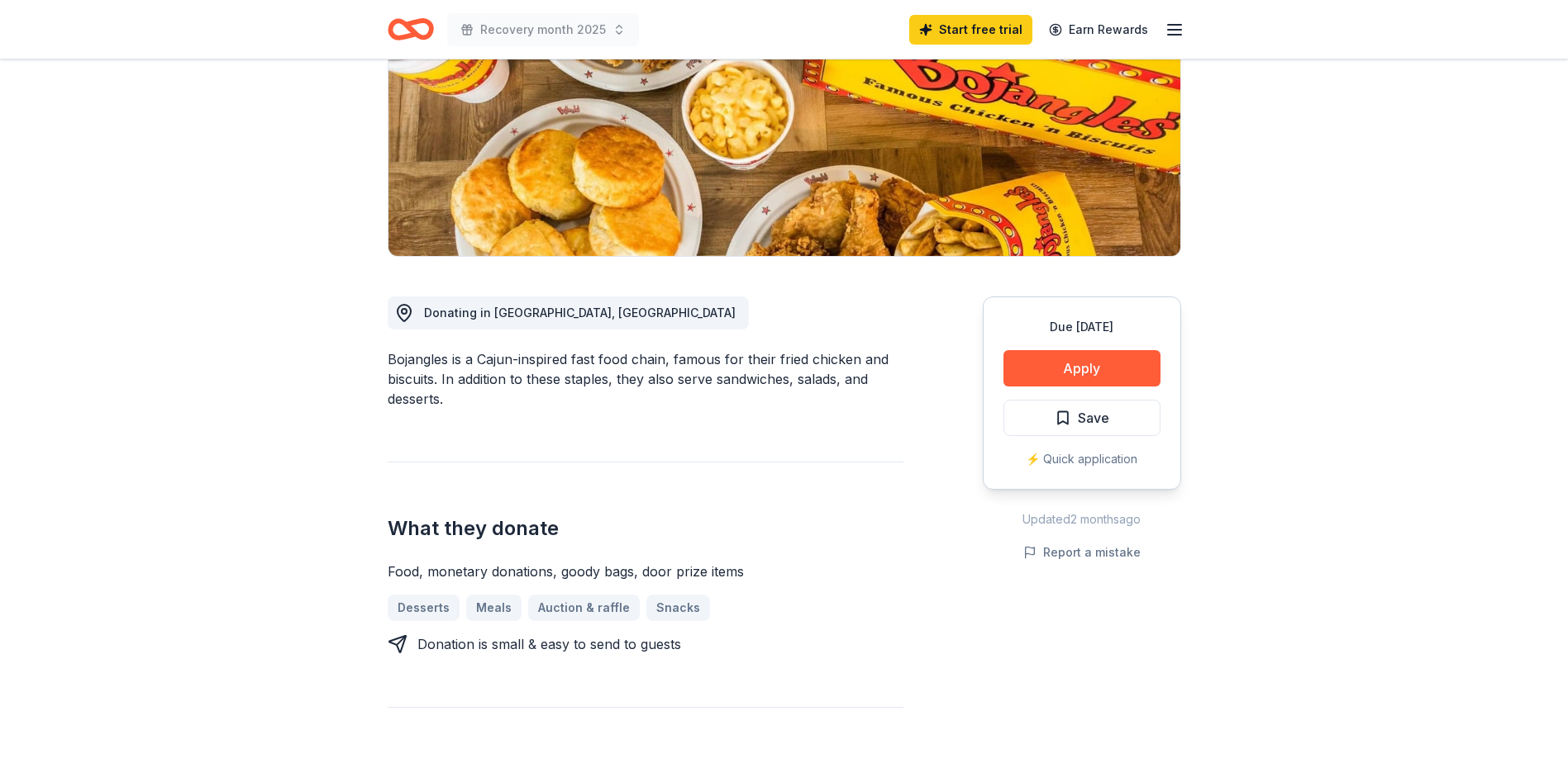
scroll to position [331, 0]
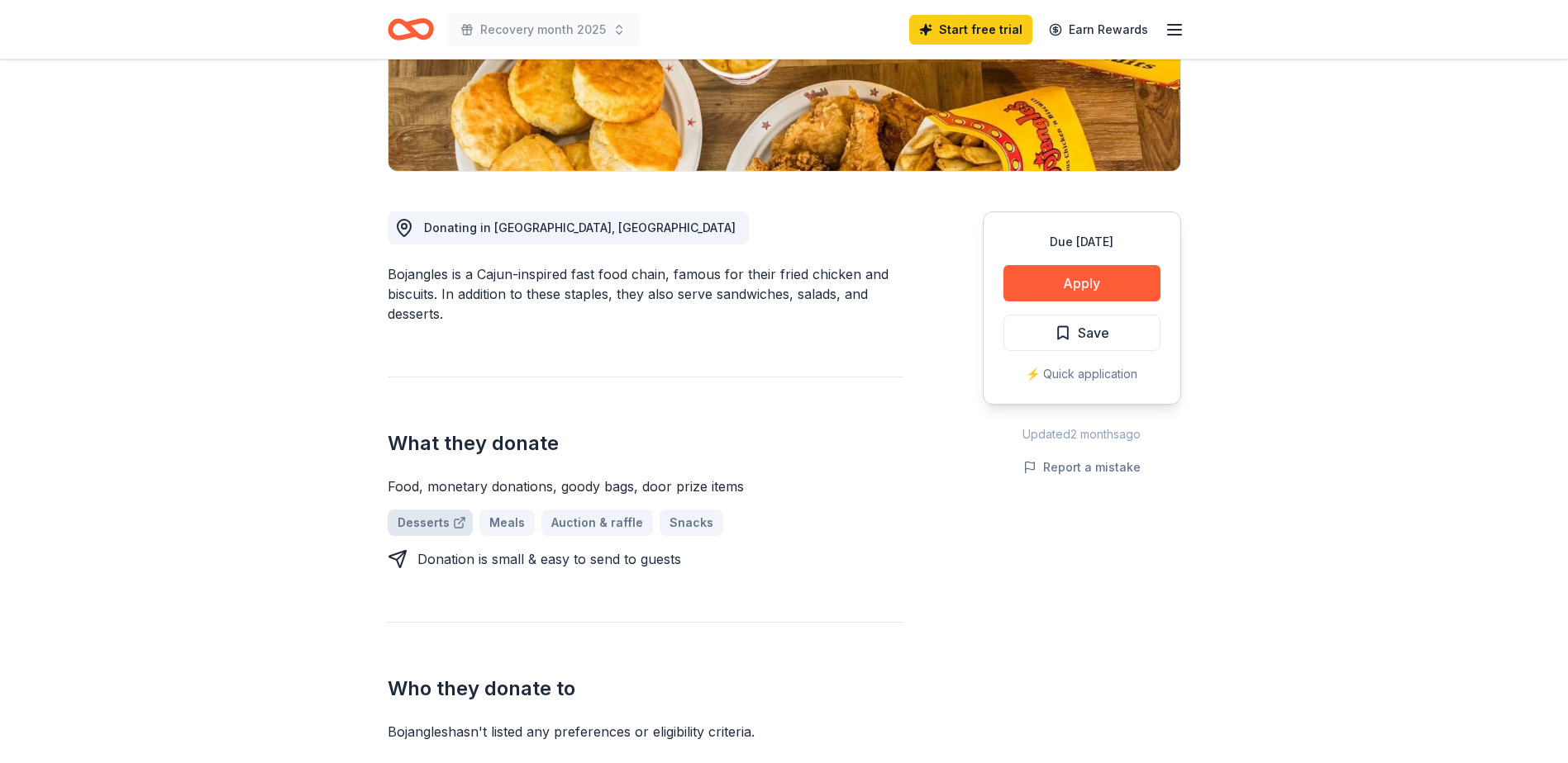
click at [427, 518] on link "Desserts" at bounding box center [430, 522] width 85 height 27
click at [1071, 276] on button "Apply" at bounding box center [1081, 283] width 157 height 37
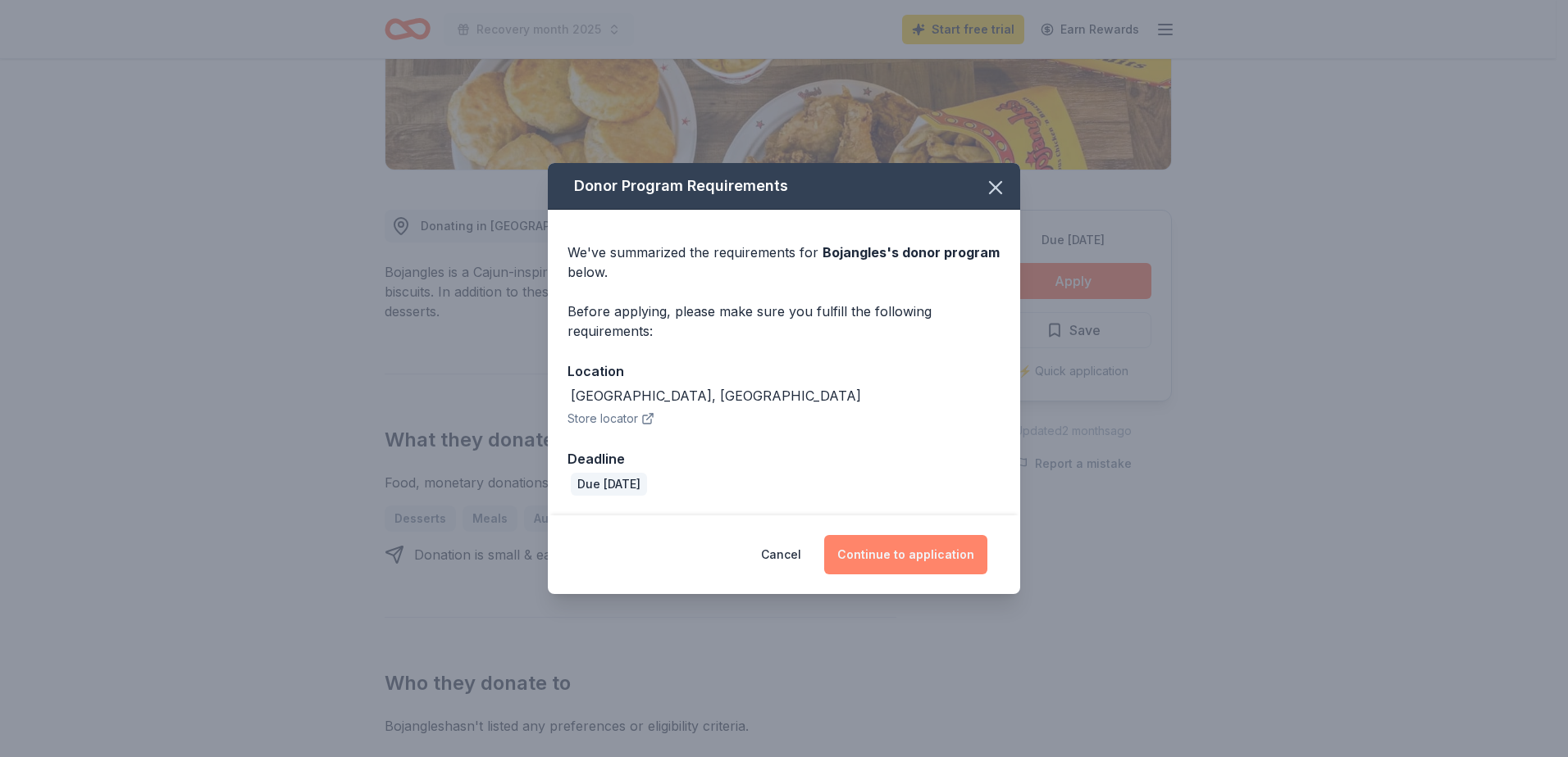
click at [896, 551] on button "Continue to application" at bounding box center [906, 555] width 163 height 39
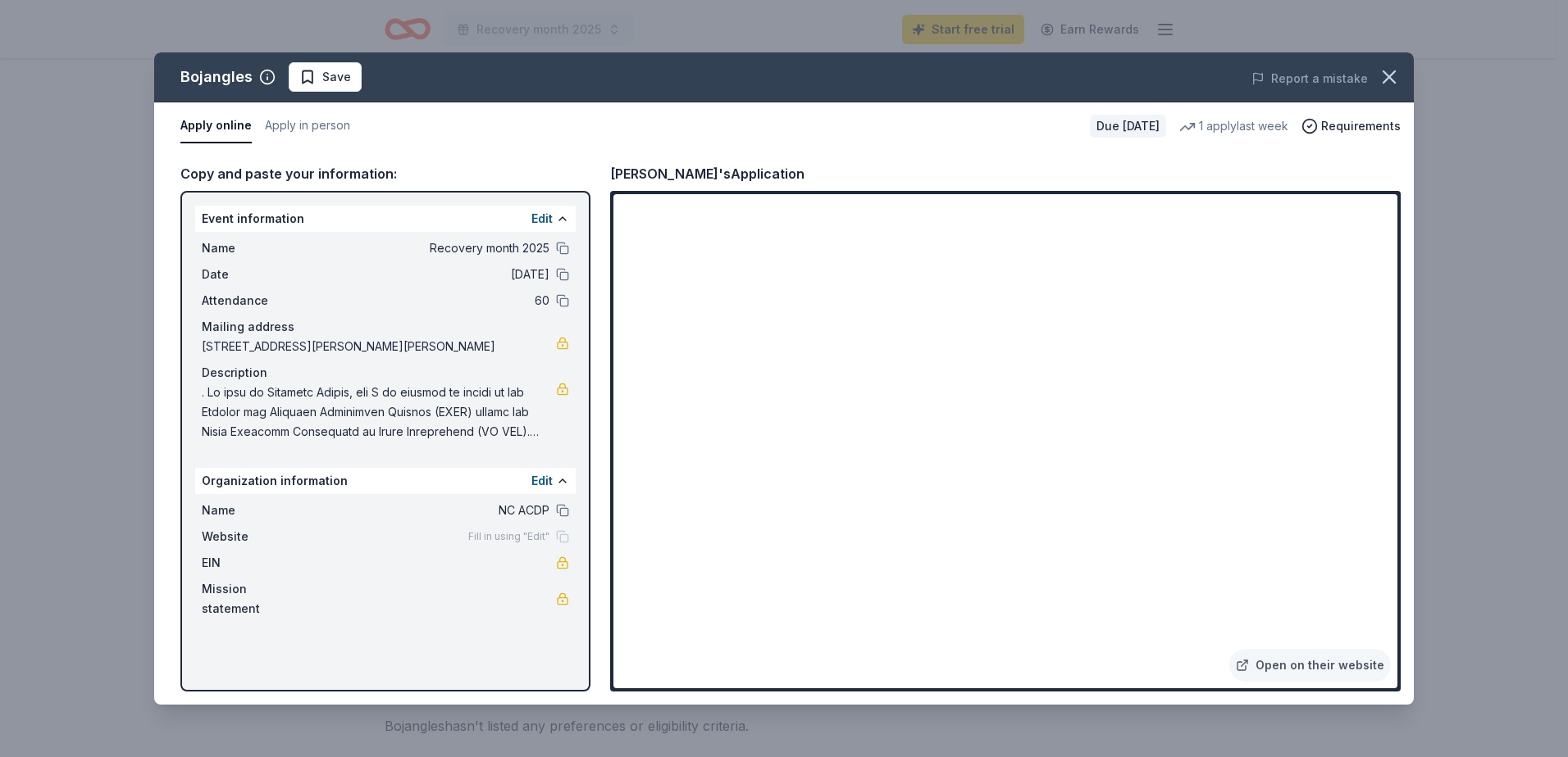
click at [335, 74] on span "Save" at bounding box center [336, 77] width 29 height 20
click at [1385, 73] on icon "button" at bounding box center [1390, 78] width 12 height 12
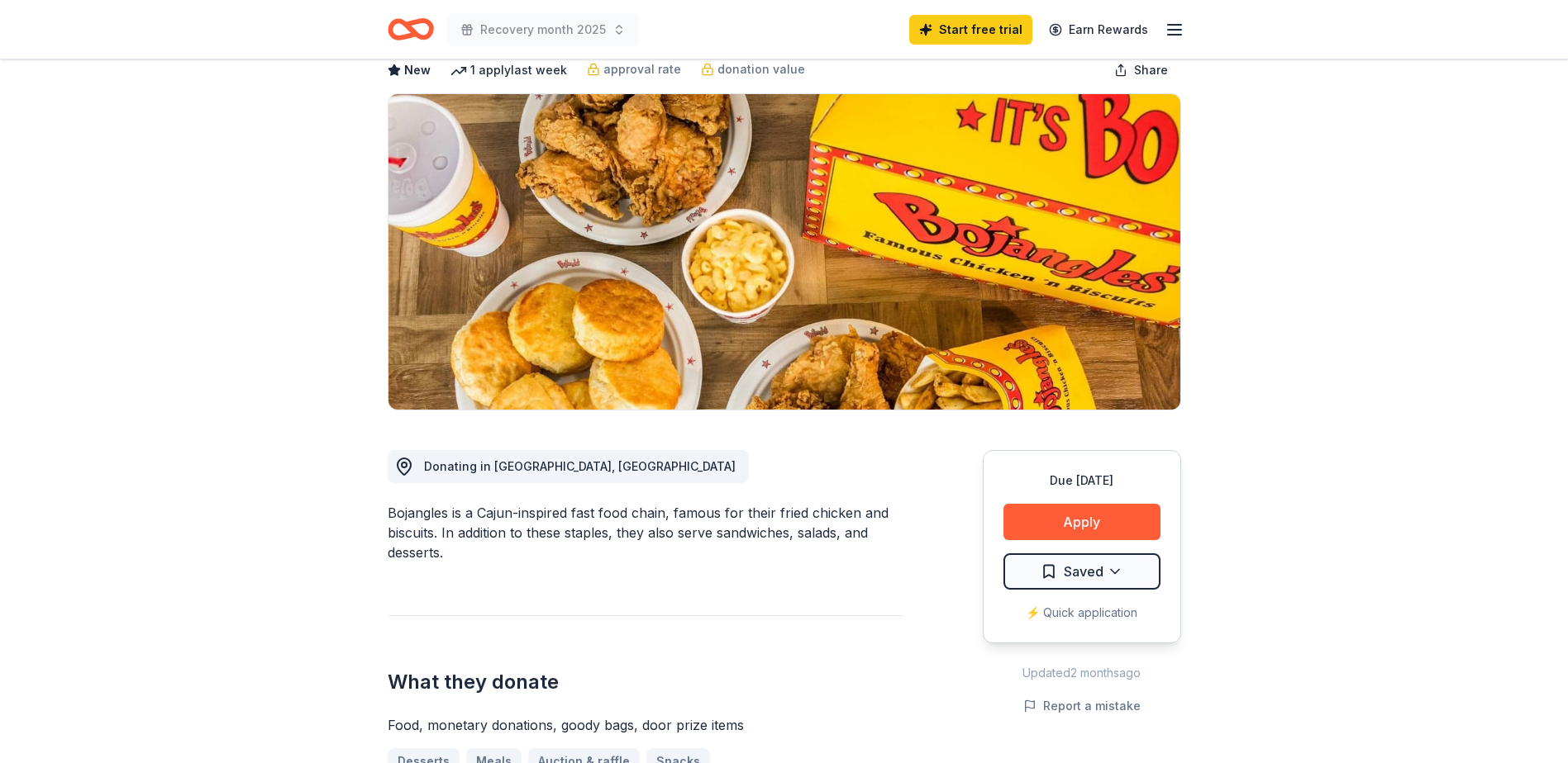
scroll to position [0, 0]
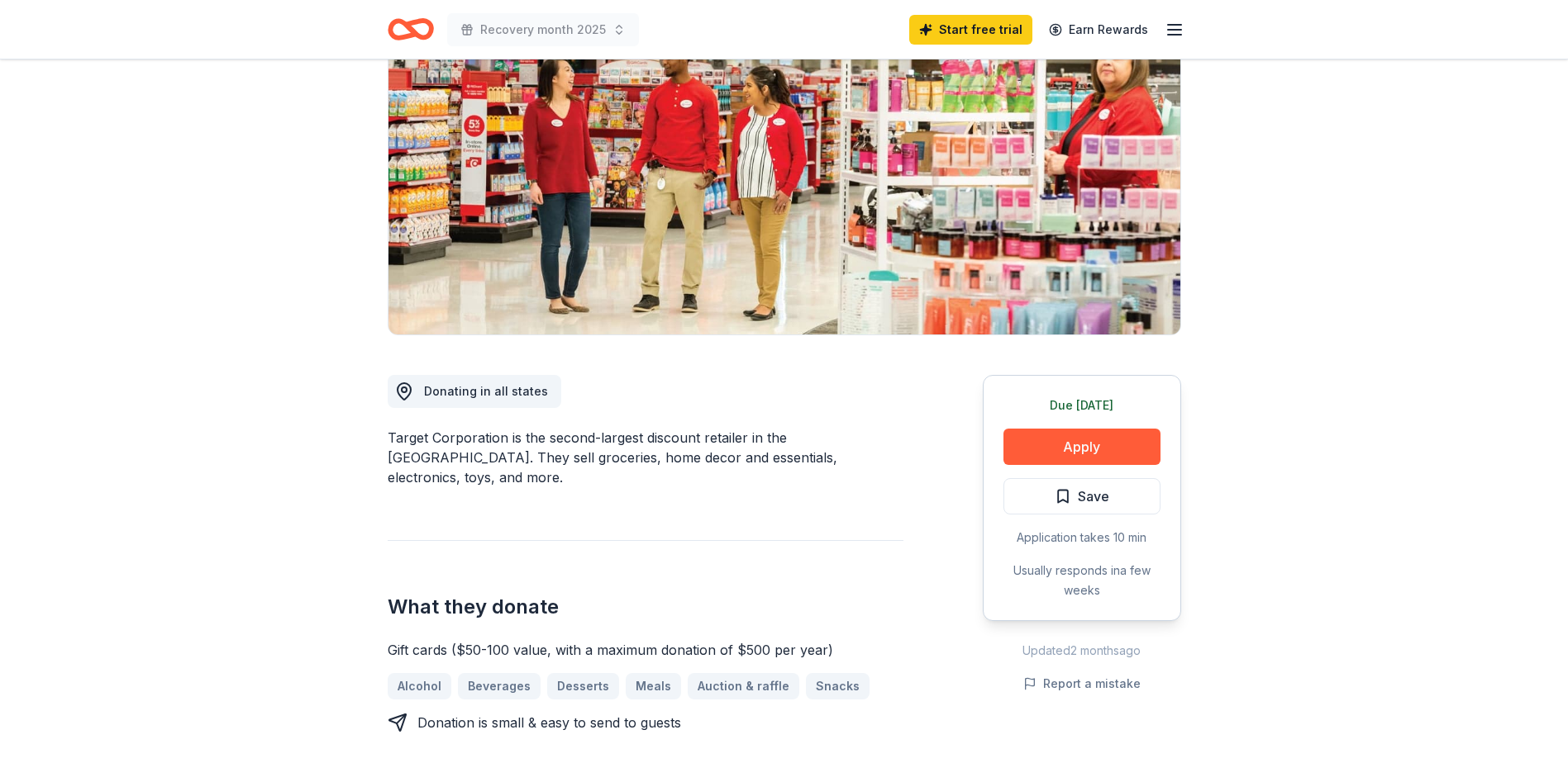
scroll to position [165, 0]
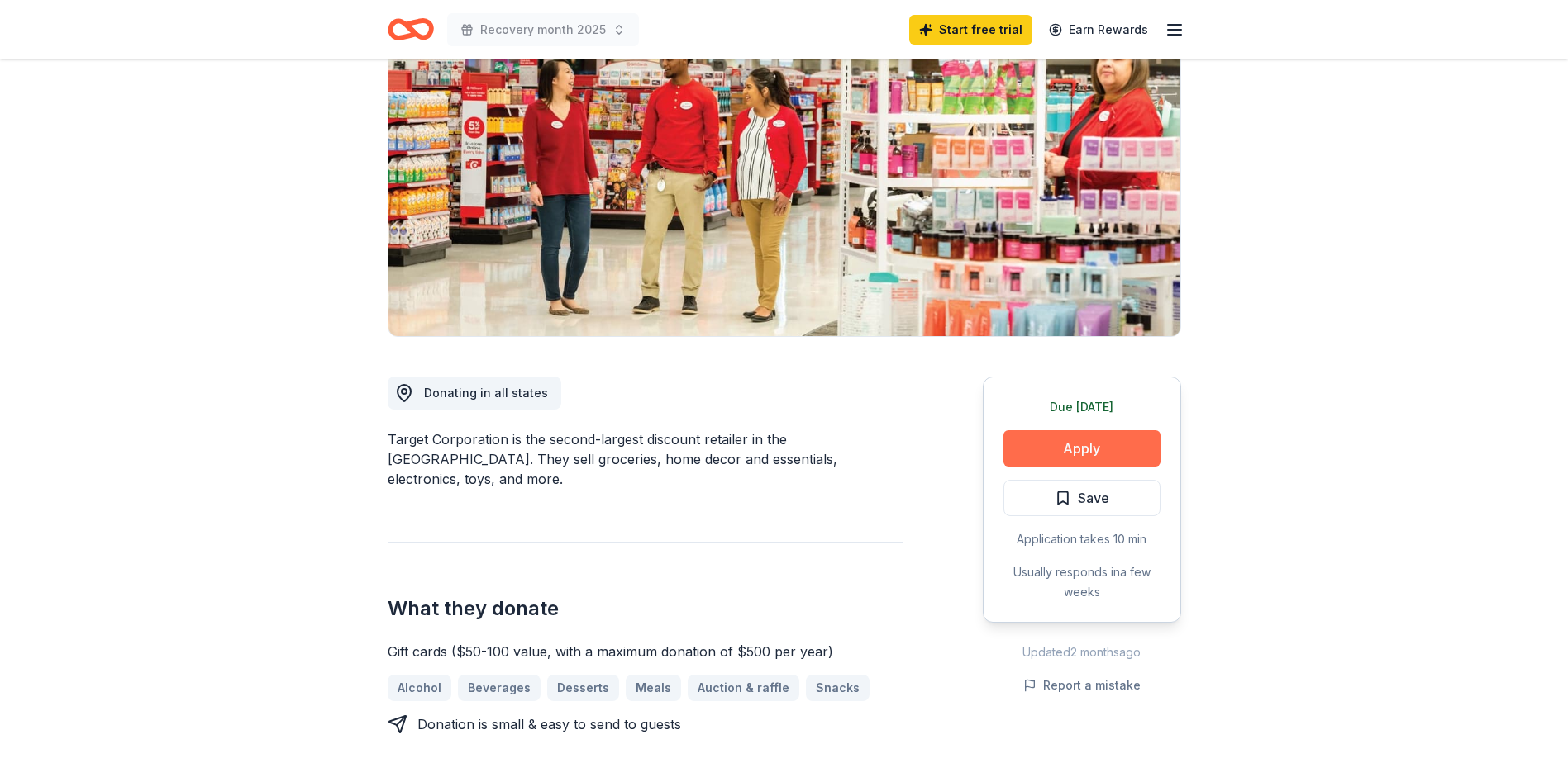
click at [1066, 443] on button "Apply" at bounding box center [1081, 448] width 157 height 37
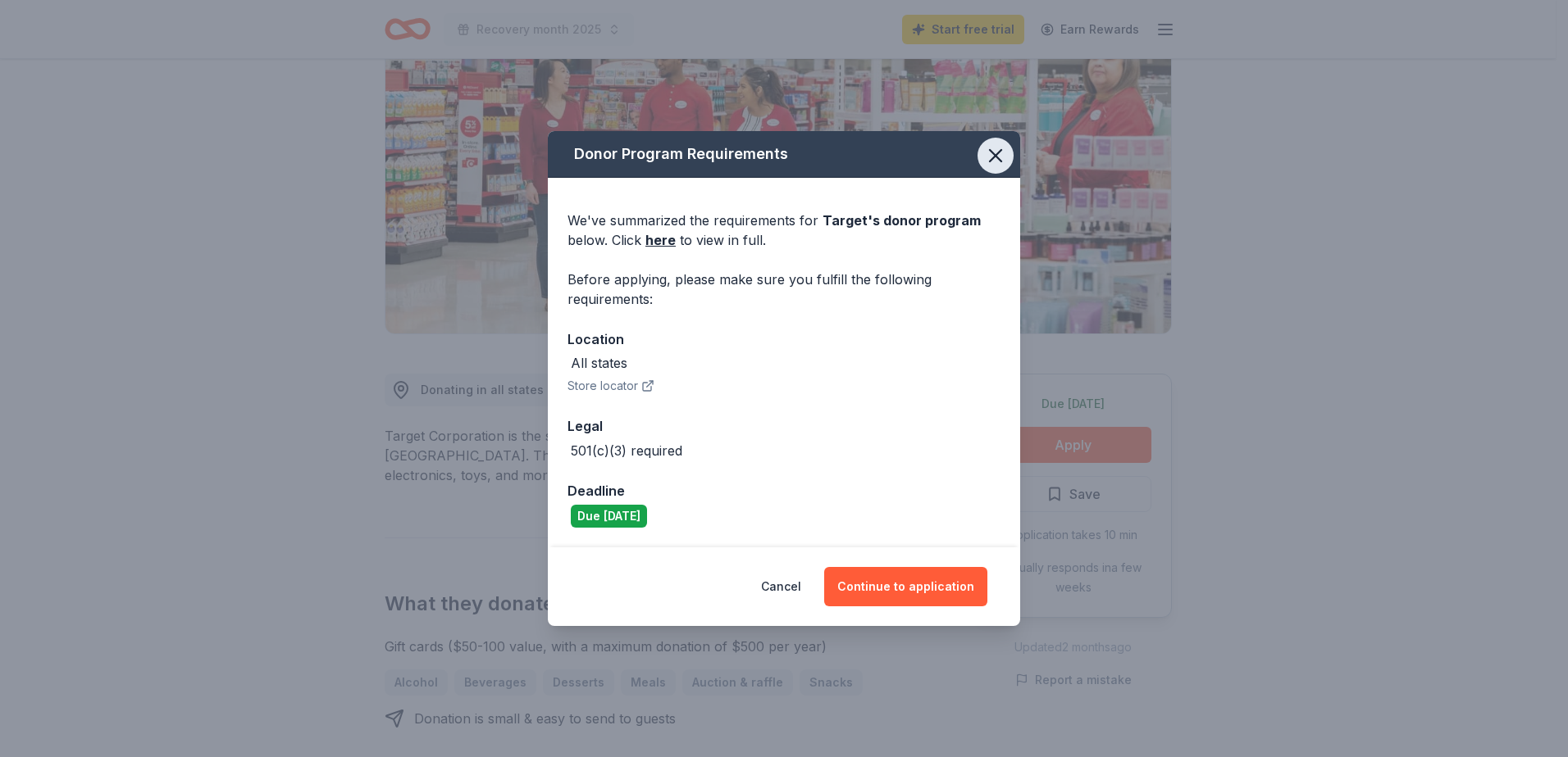
click at [988, 151] on icon "button" at bounding box center [995, 155] width 23 height 23
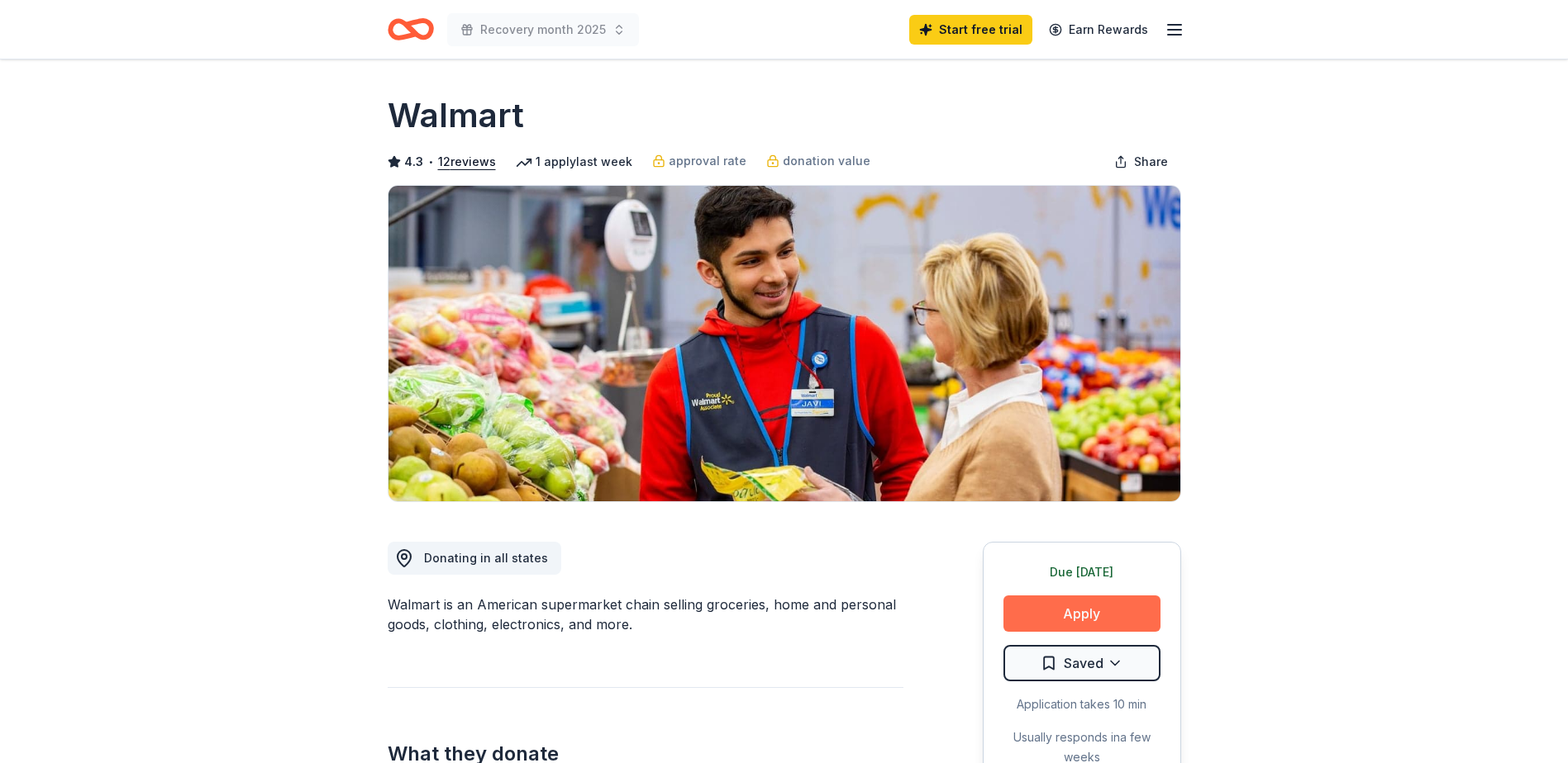
click at [1094, 609] on button "Apply" at bounding box center [1081, 613] width 157 height 37
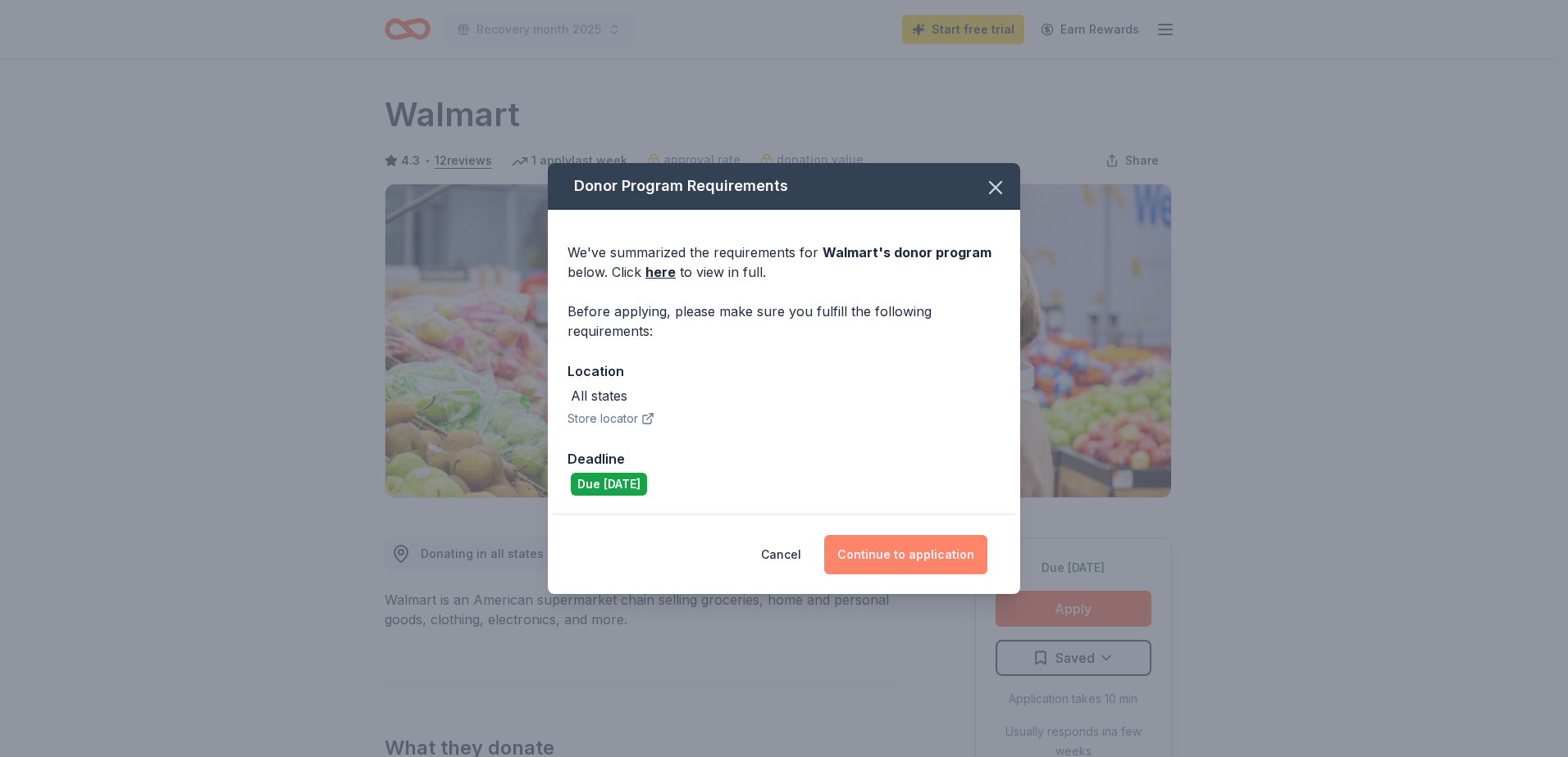
click at [893, 551] on button "Continue to application" at bounding box center [906, 555] width 163 height 39
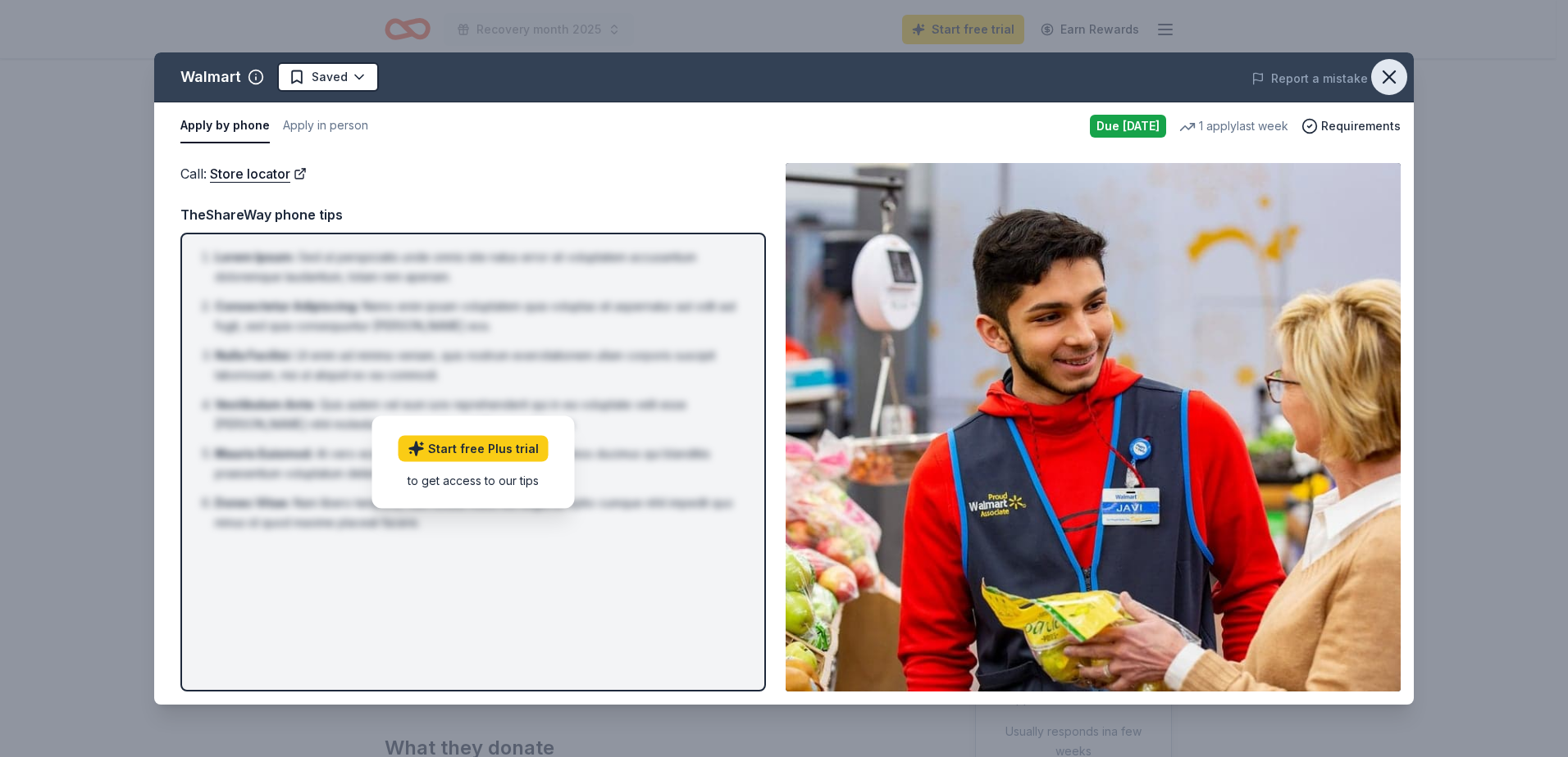
click at [1394, 79] on icon "button" at bounding box center [1389, 77] width 23 height 23
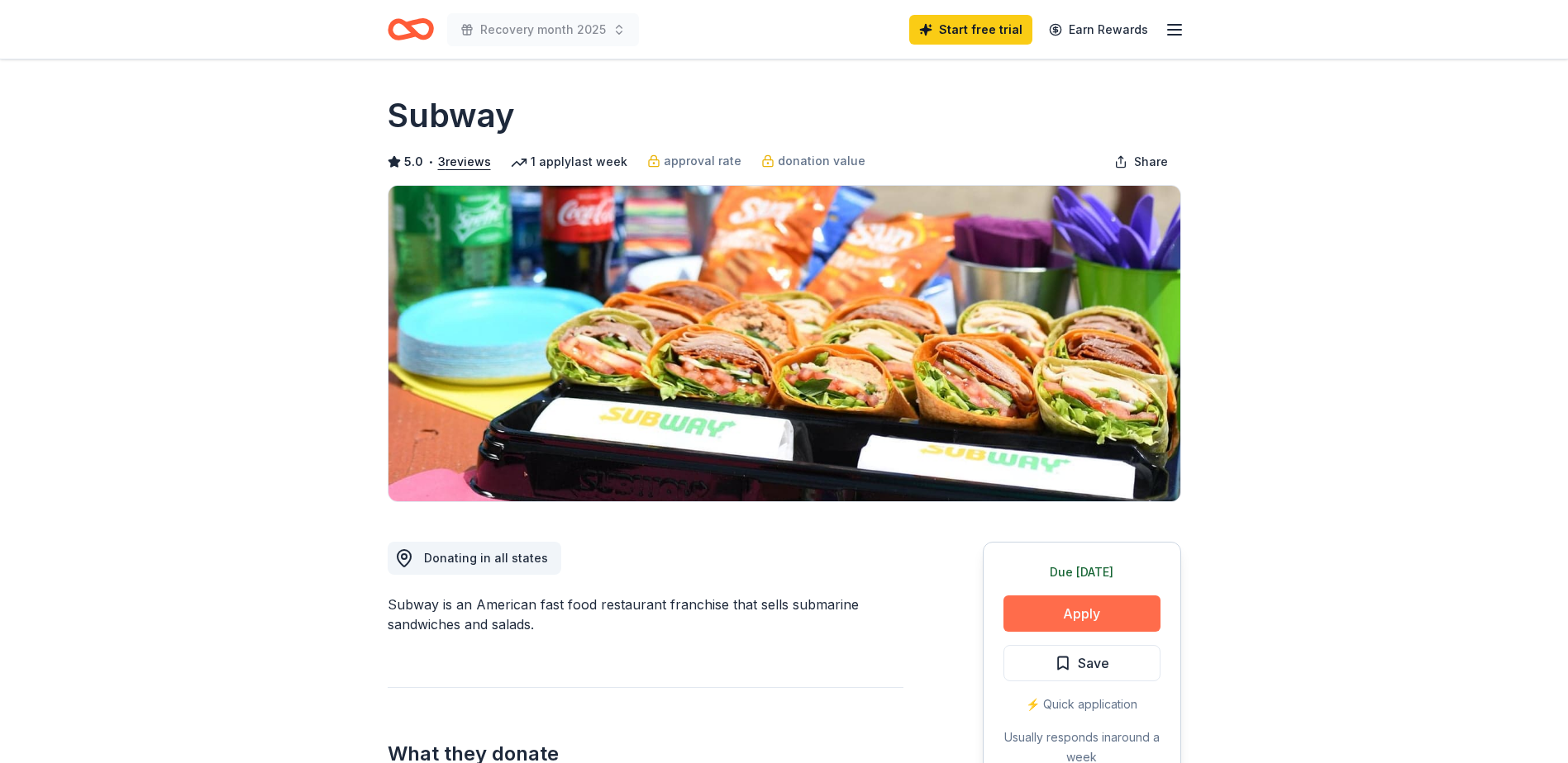
click at [1082, 612] on button "Apply" at bounding box center [1081, 613] width 157 height 37
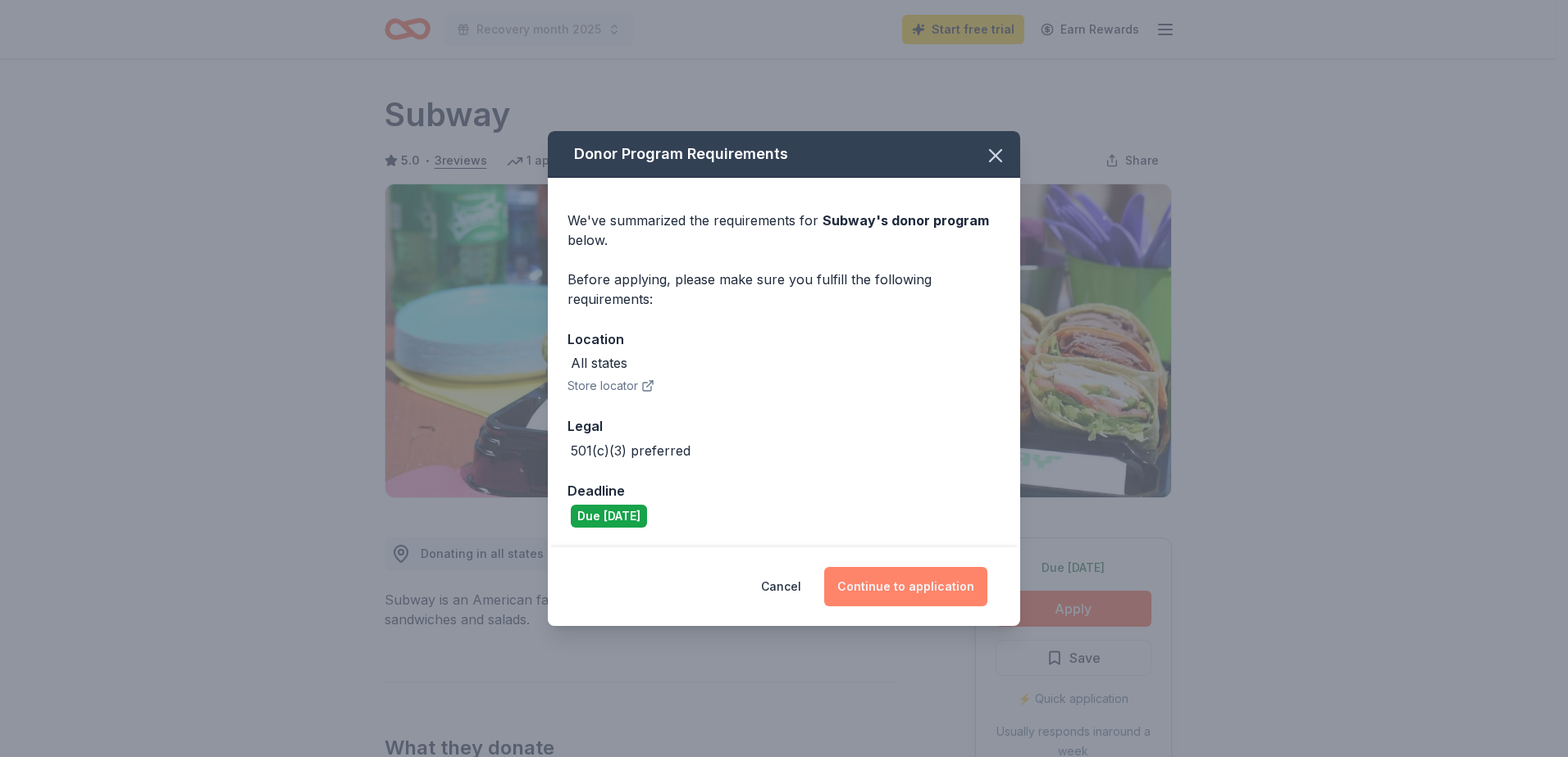
click at [913, 578] on button "Continue to application" at bounding box center [906, 587] width 163 height 39
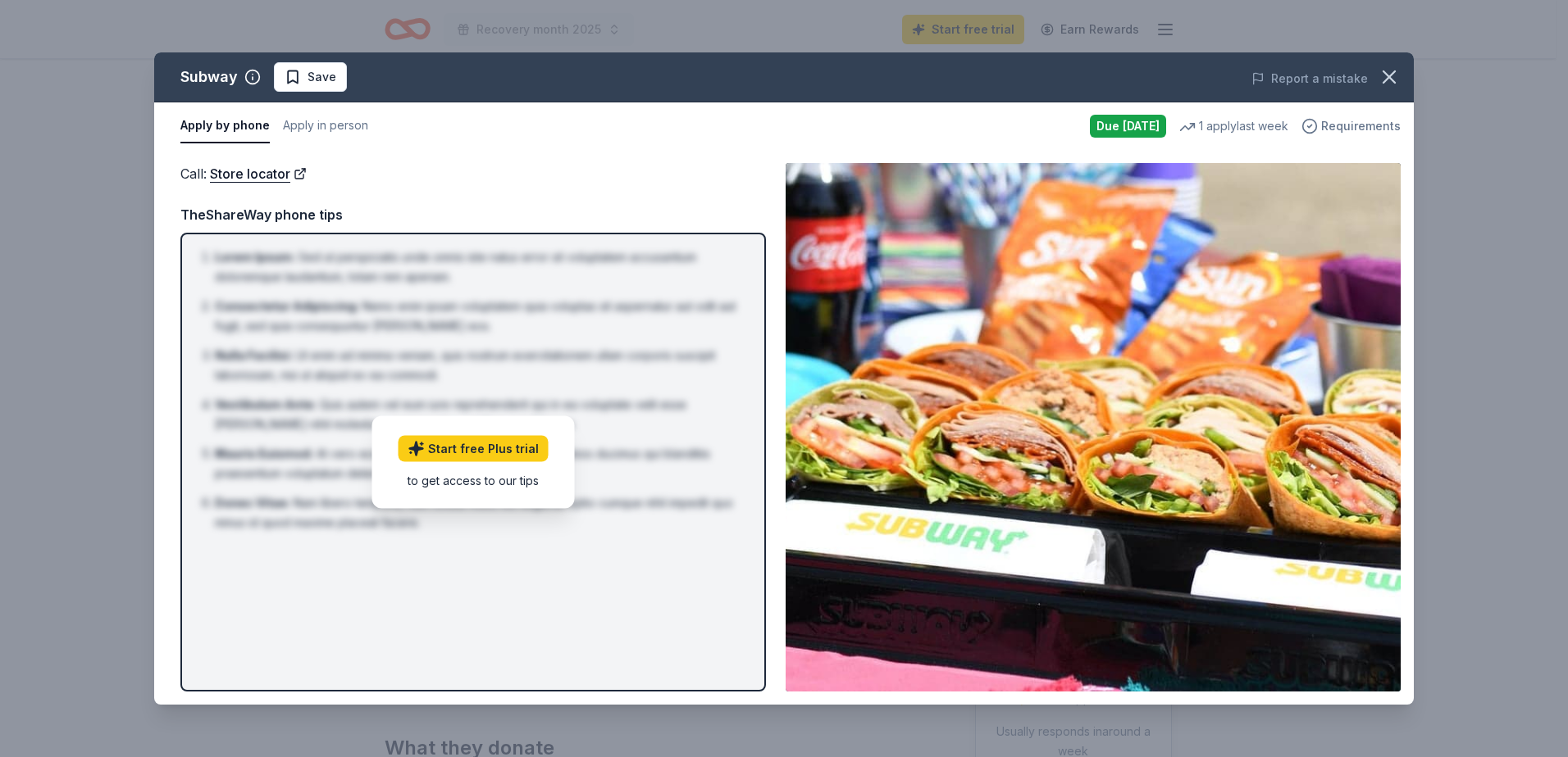
click at [1343, 126] on span "Requirements" at bounding box center [1360, 126] width 80 height 20
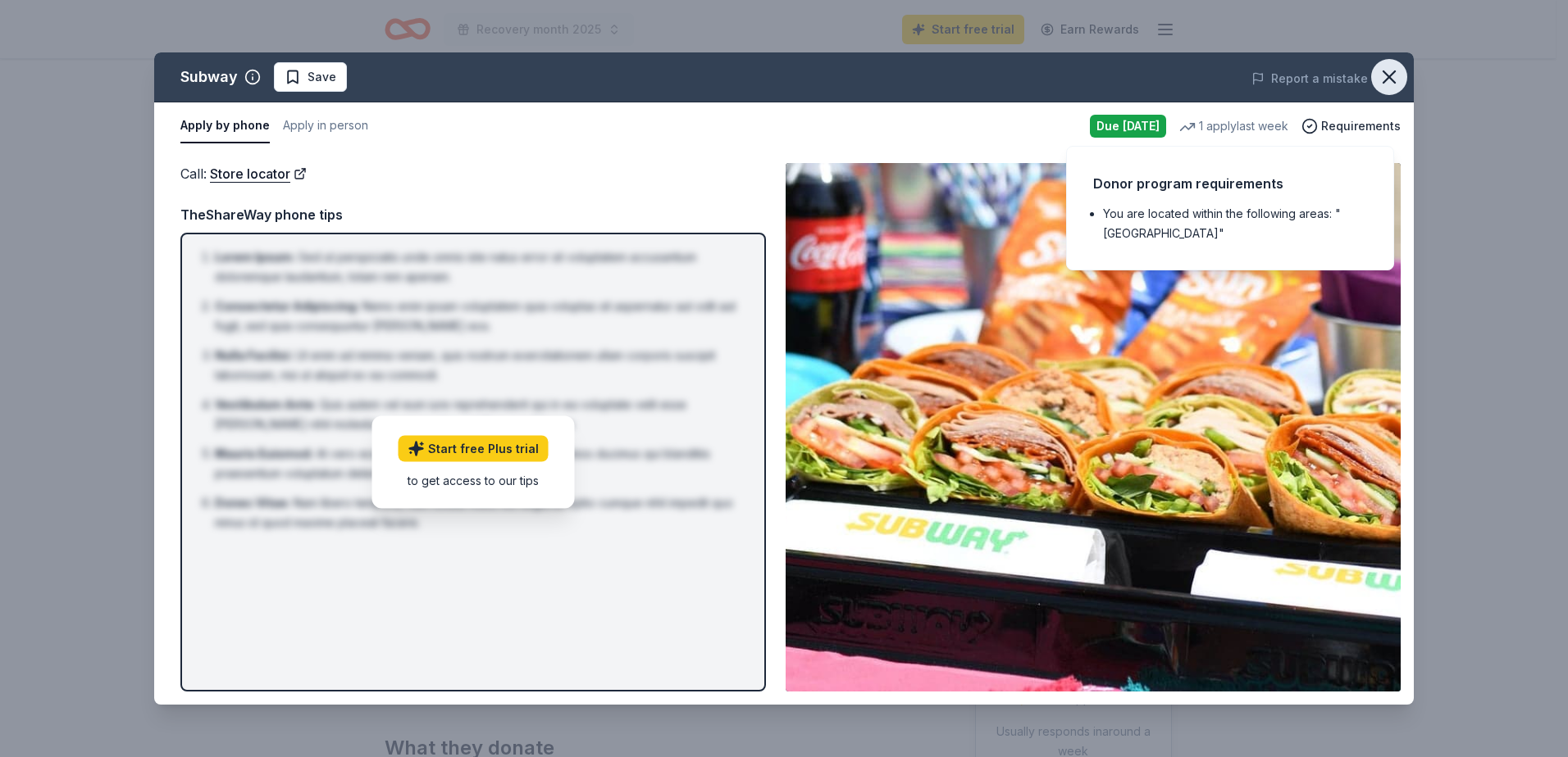
click at [1390, 79] on icon "button" at bounding box center [1389, 77] width 23 height 23
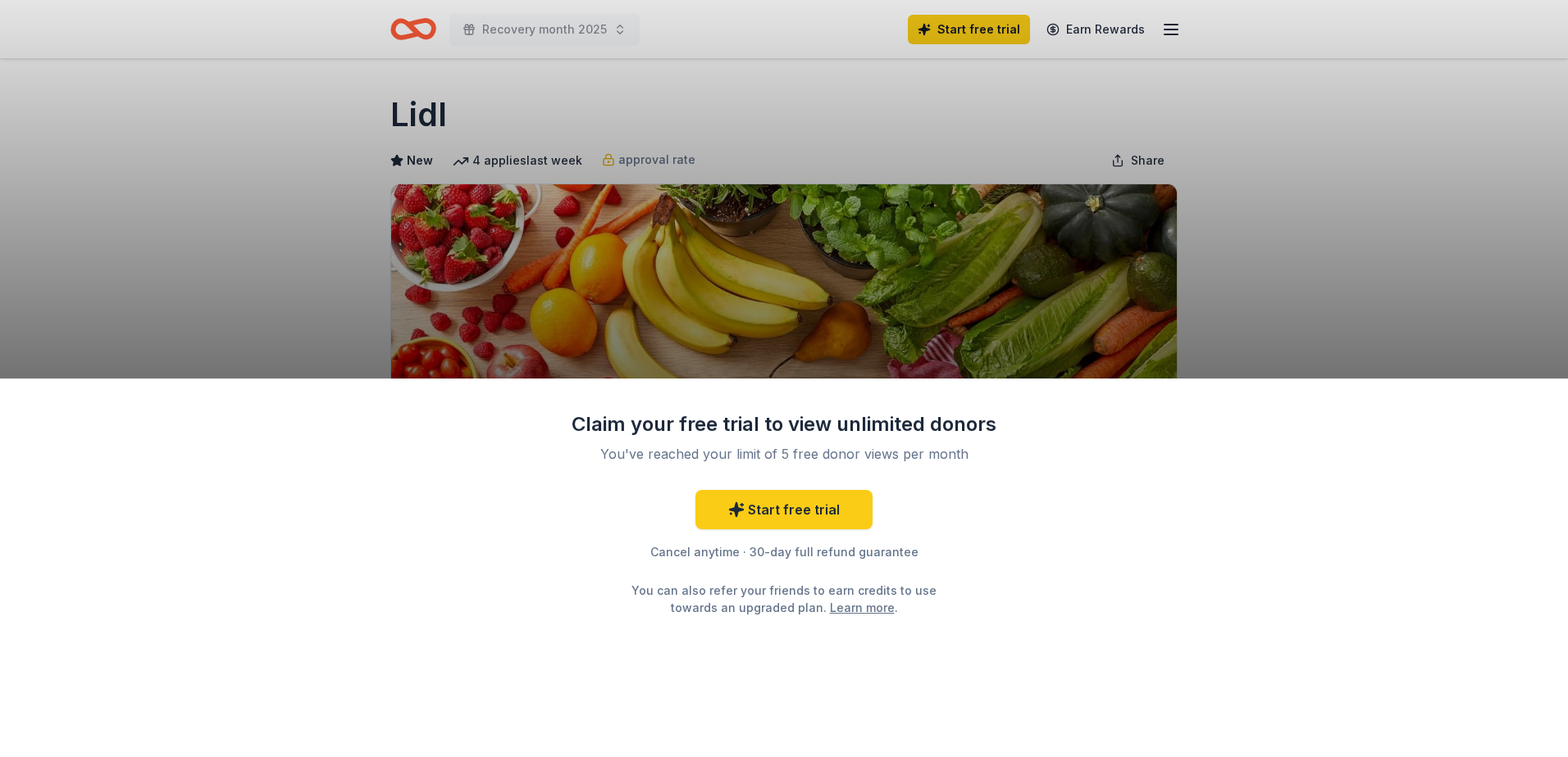
click at [1236, 207] on div "Claim your free trial to view unlimited donors You've reached your limit of 5 f…" at bounding box center [784, 378] width 1568 height 757
